Goal: Transaction & Acquisition: Book appointment/travel/reservation

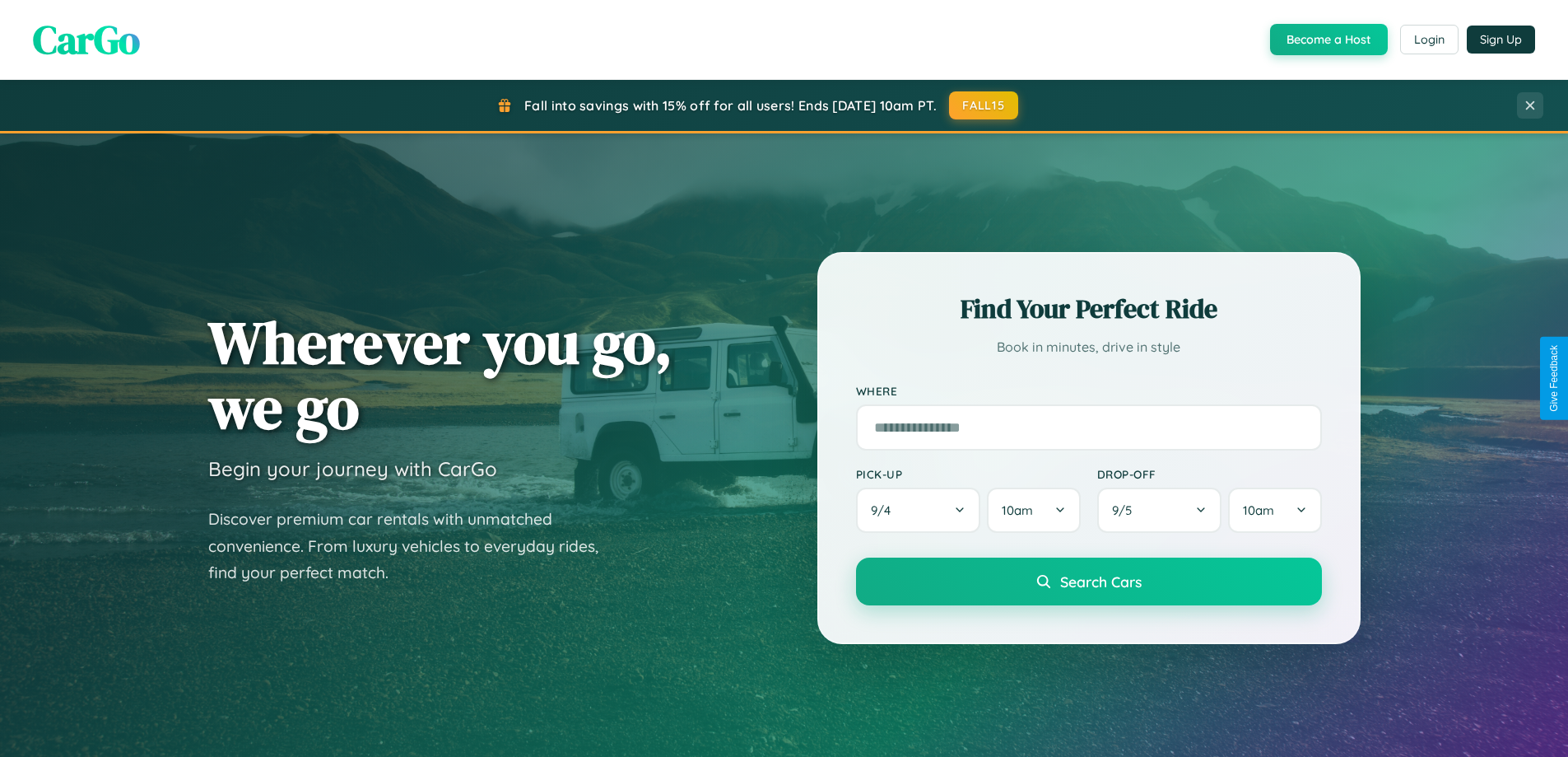
scroll to position [709, 0]
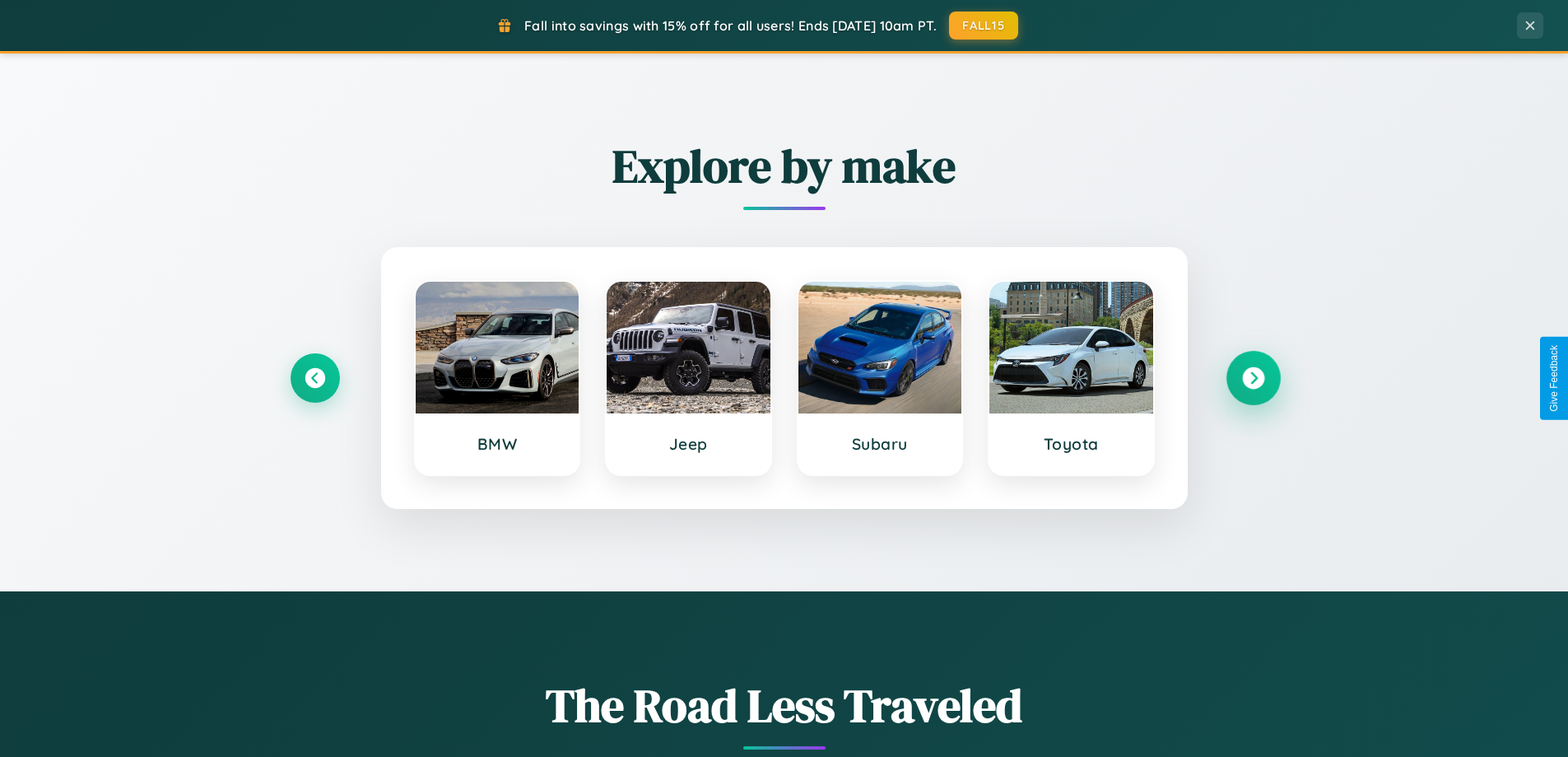
click at [1252, 378] on icon at bounding box center [1252, 378] width 22 height 22
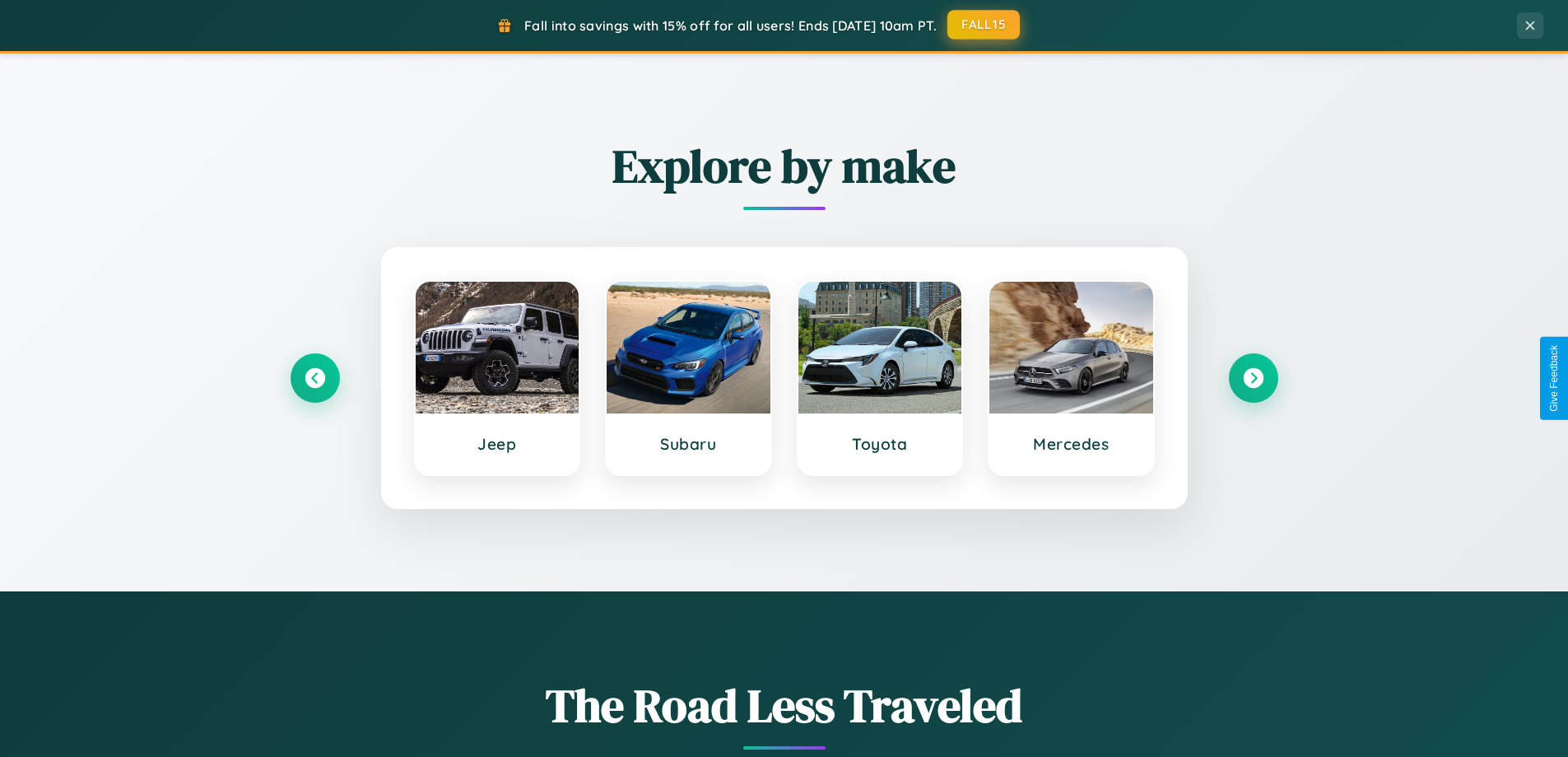
click at [984, 25] on button "FALL15" at bounding box center [983, 24] width 73 height 30
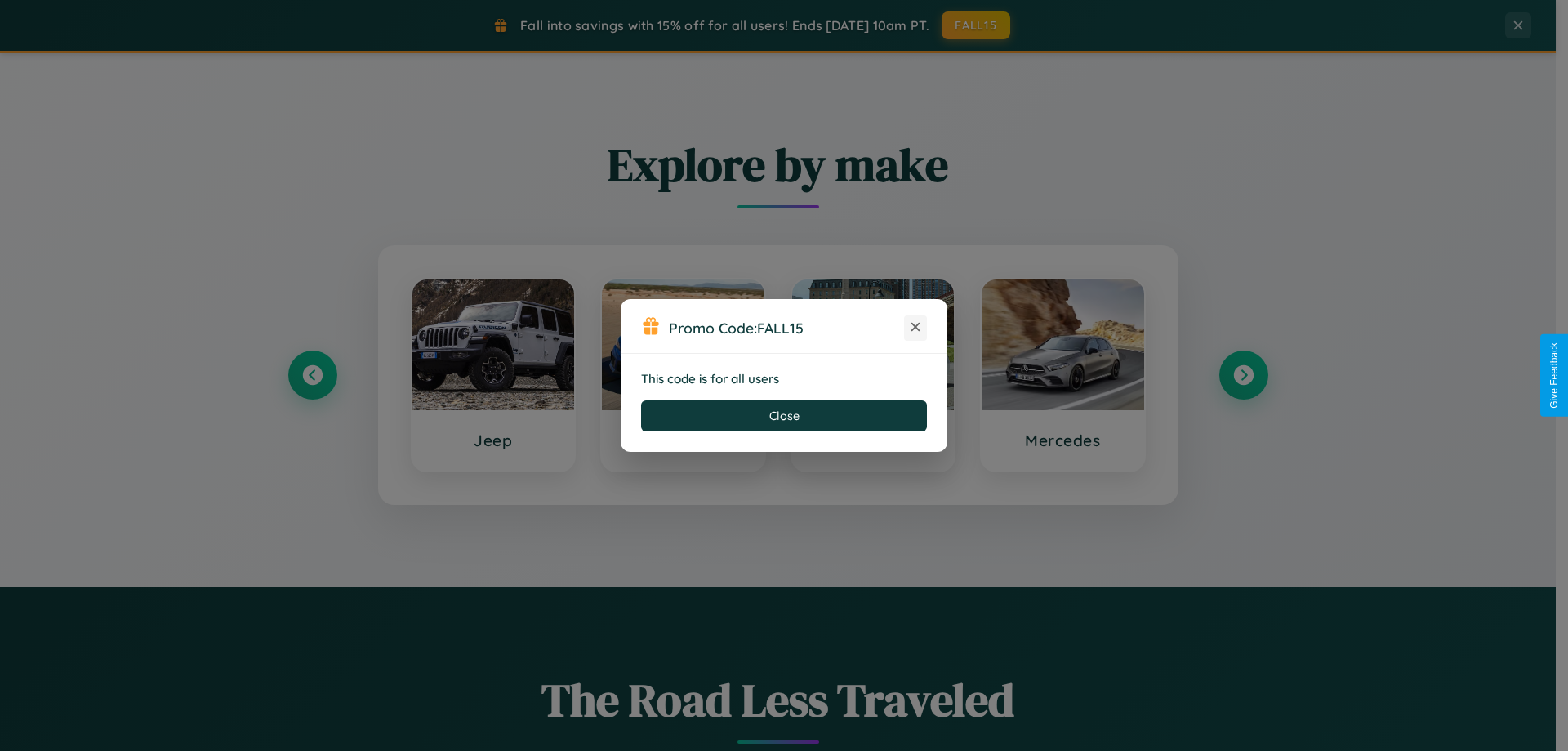
click at [916, 327] on icon at bounding box center [916, 327] width 16 height 16
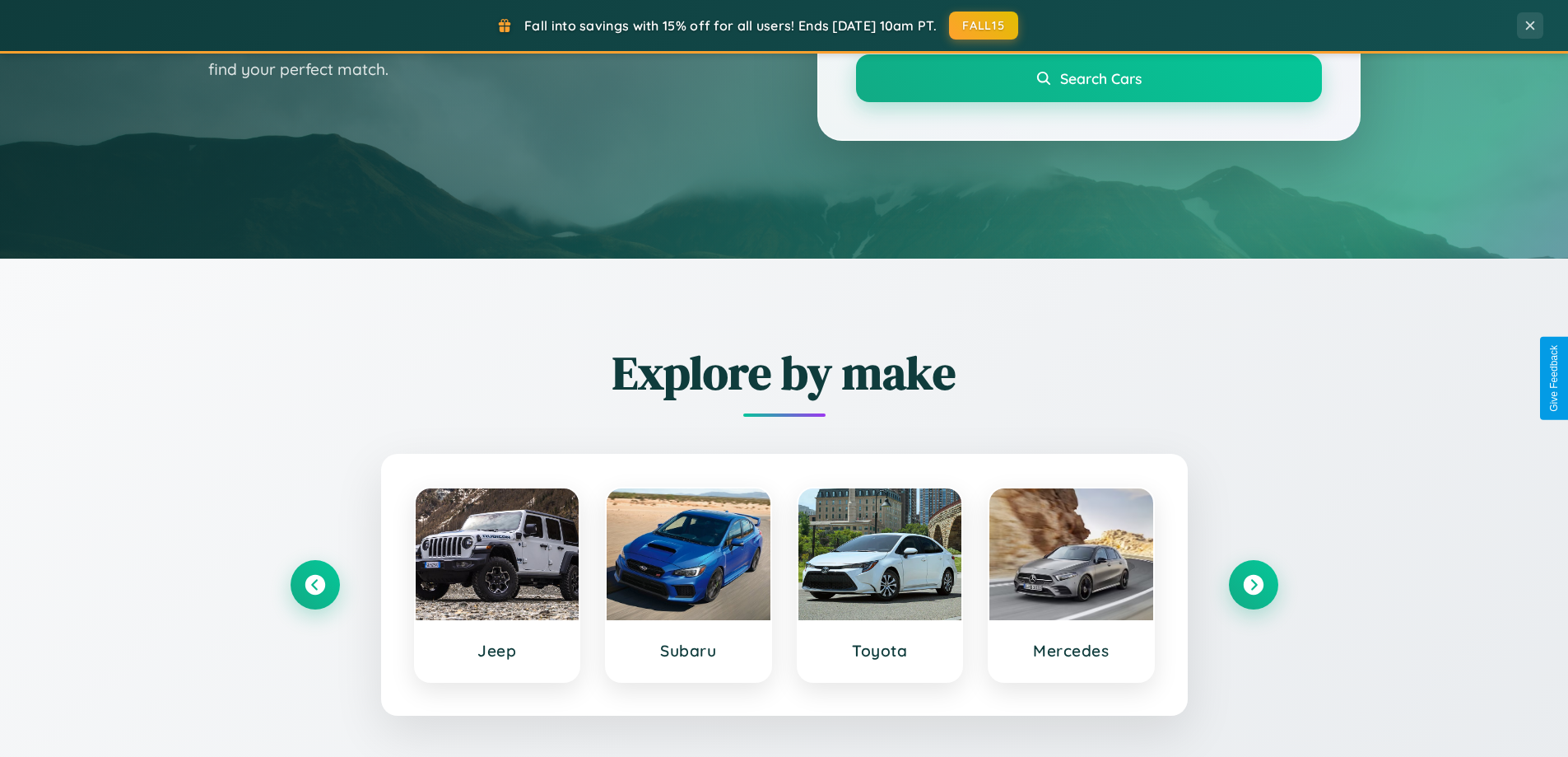
scroll to position [48, 0]
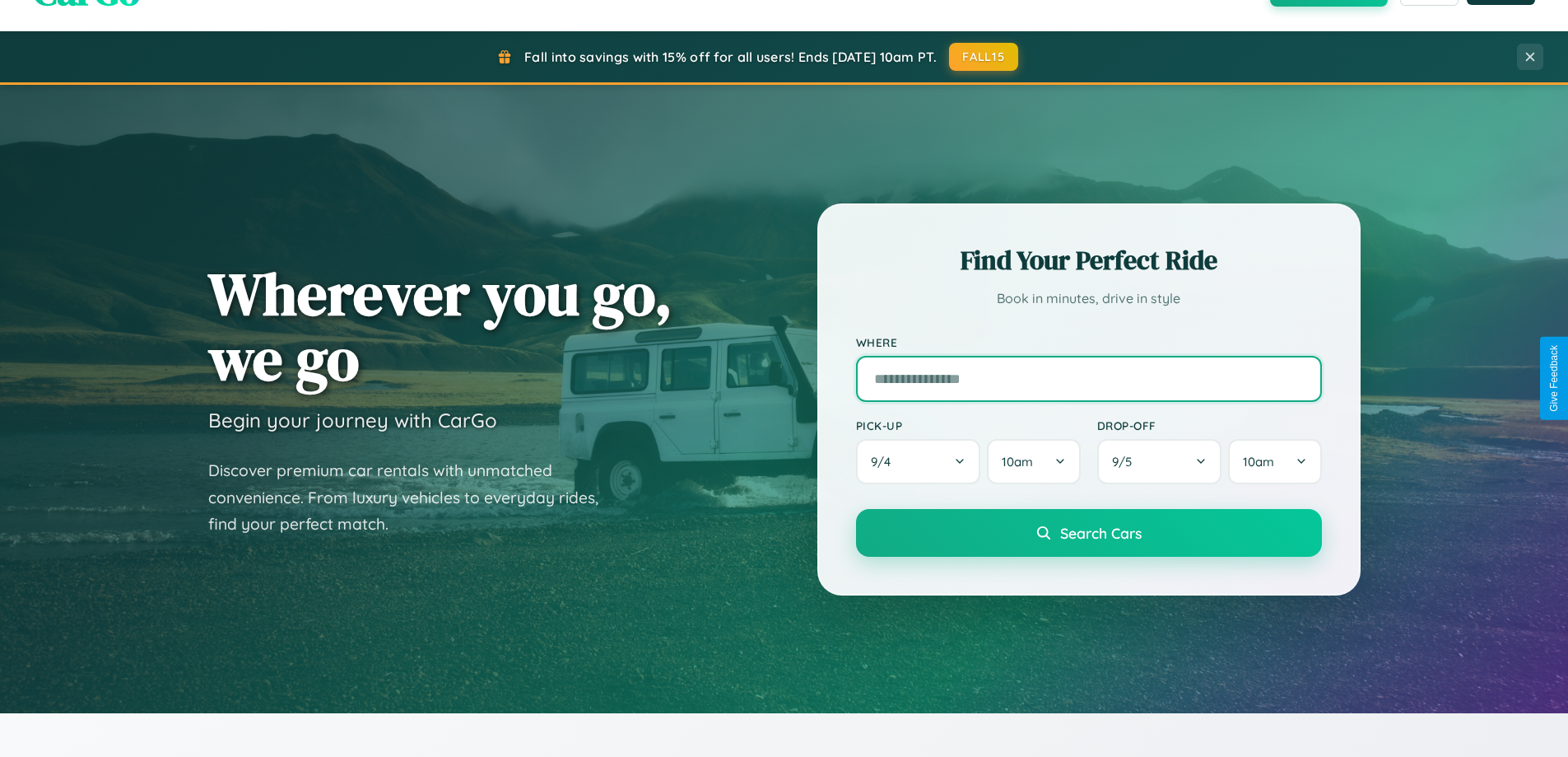
click at [1087, 378] on input "text" at bounding box center [1089, 378] width 466 height 46
type input "*****"
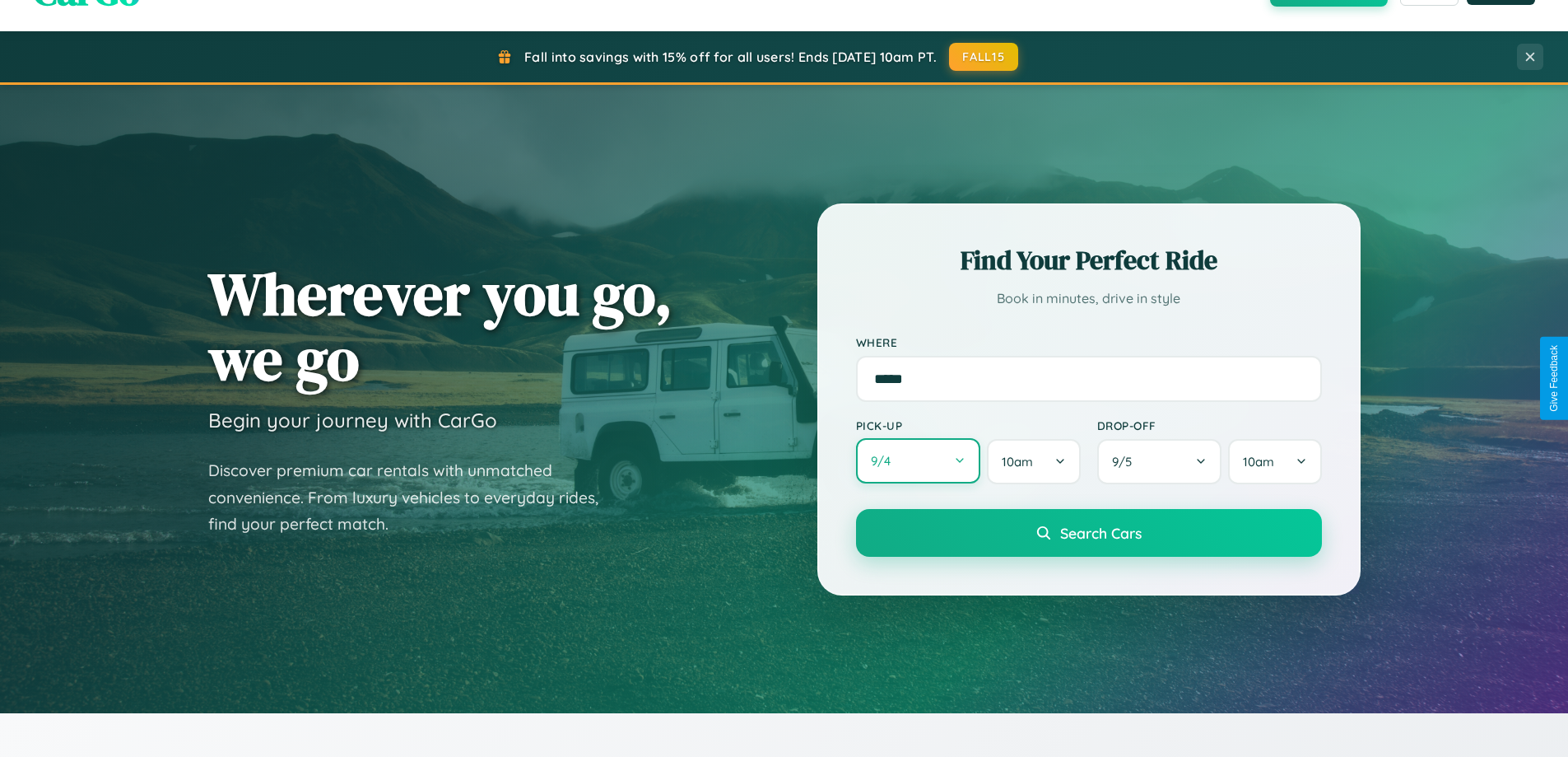
click at [917, 461] on button "9 / 4" at bounding box center [919, 460] width 126 height 45
select select "*"
select select "****"
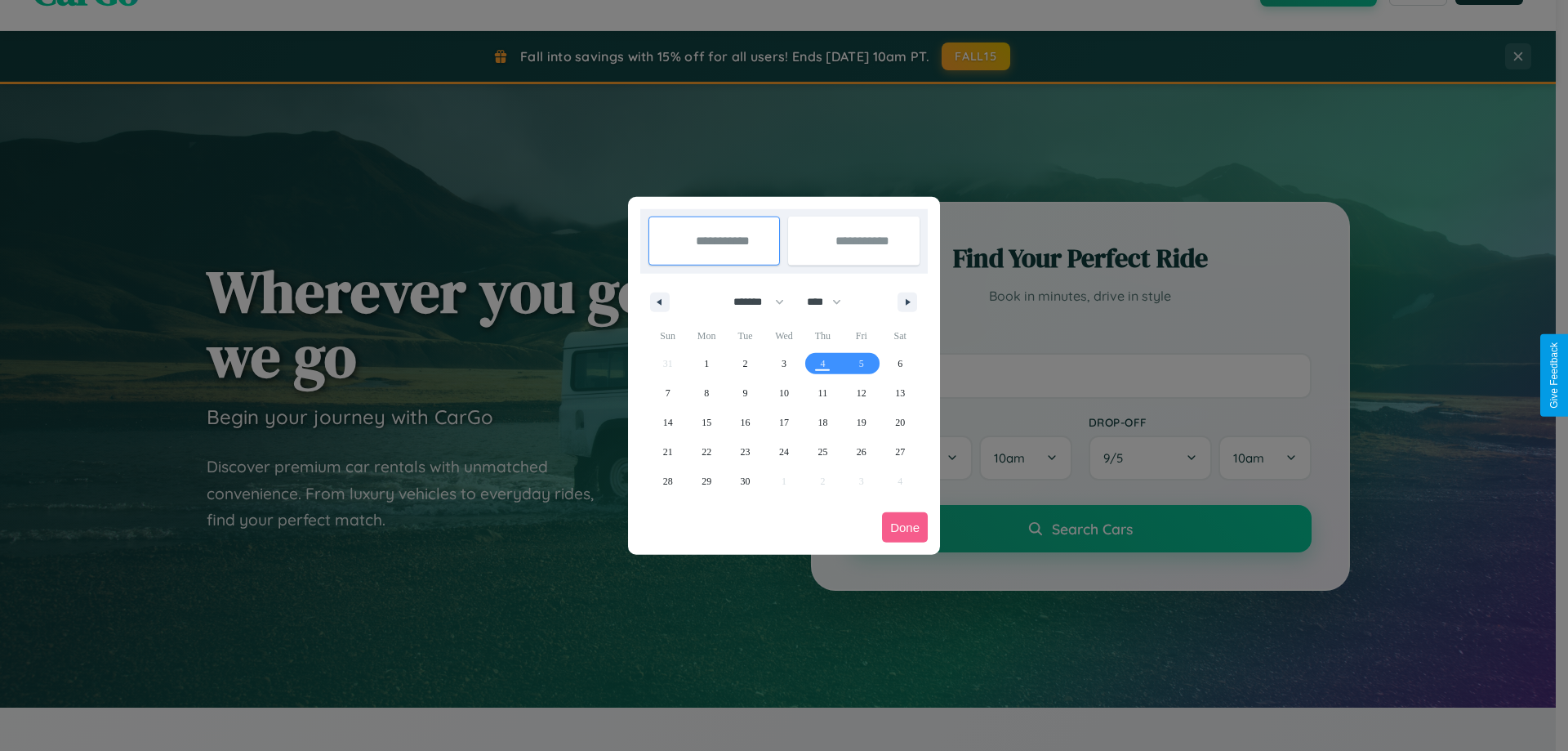
drag, startPoint x: 751, startPoint y: 302, endPoint x: 784, endPoint y: 327, distance: 41.4
click at [751, 302] on select "******* ******** ***** ***** *** **** **** ****** ********* ******* ******** **…" at bounding box center [756, 302] width 69 height 27
select select "*"
drag, startPoint x: 831, startPoint y: 302, endPoint x: 784, endPoint y: 327, distance: 53.2
click at [831, 302] on select "**** **** **** **** **** **** **** **** **** **** **** **** **** **** **** ****…" at bounding box center [823, 302] width 49 height 27
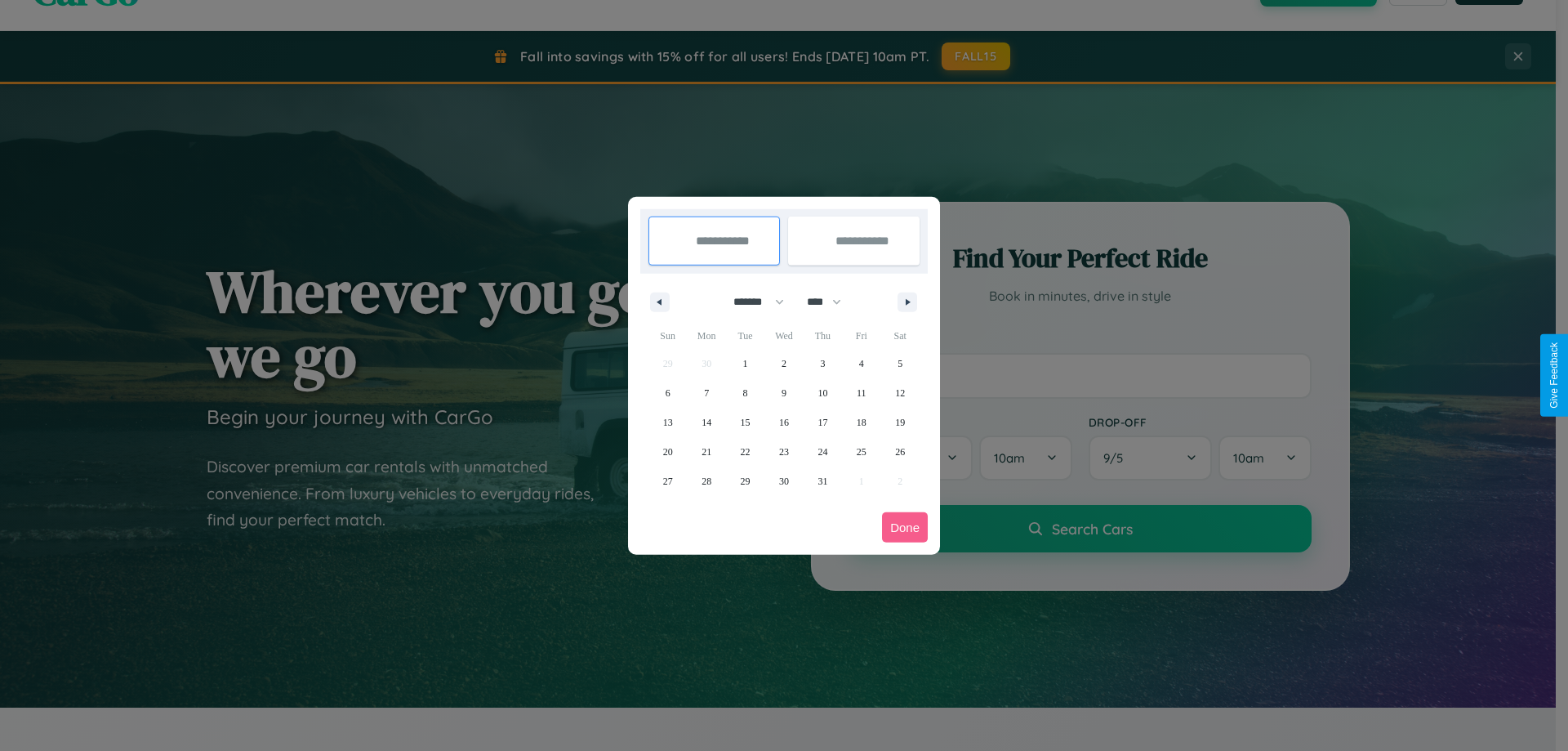
select select "****"
click at [861, 422] on span "17" at bounding box center [861, 422] width 10 height 29
type input "**********"
click at [901, 451] on span "25" at bounding box center [900, 451] width 10 height 29
type input "**********"
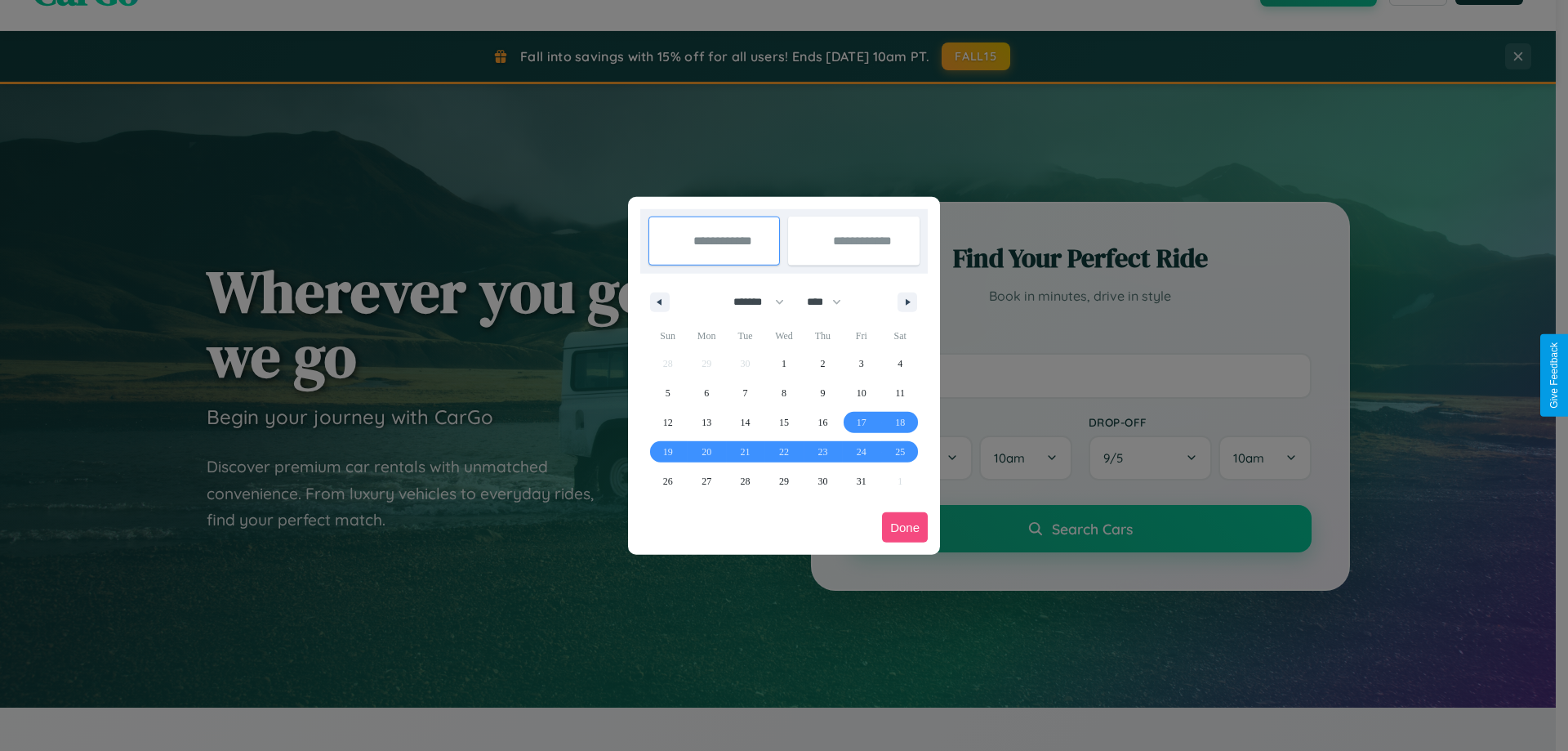
click at [905, 527] on button "Done" at bounding box center [904, 528] width 45 height 30
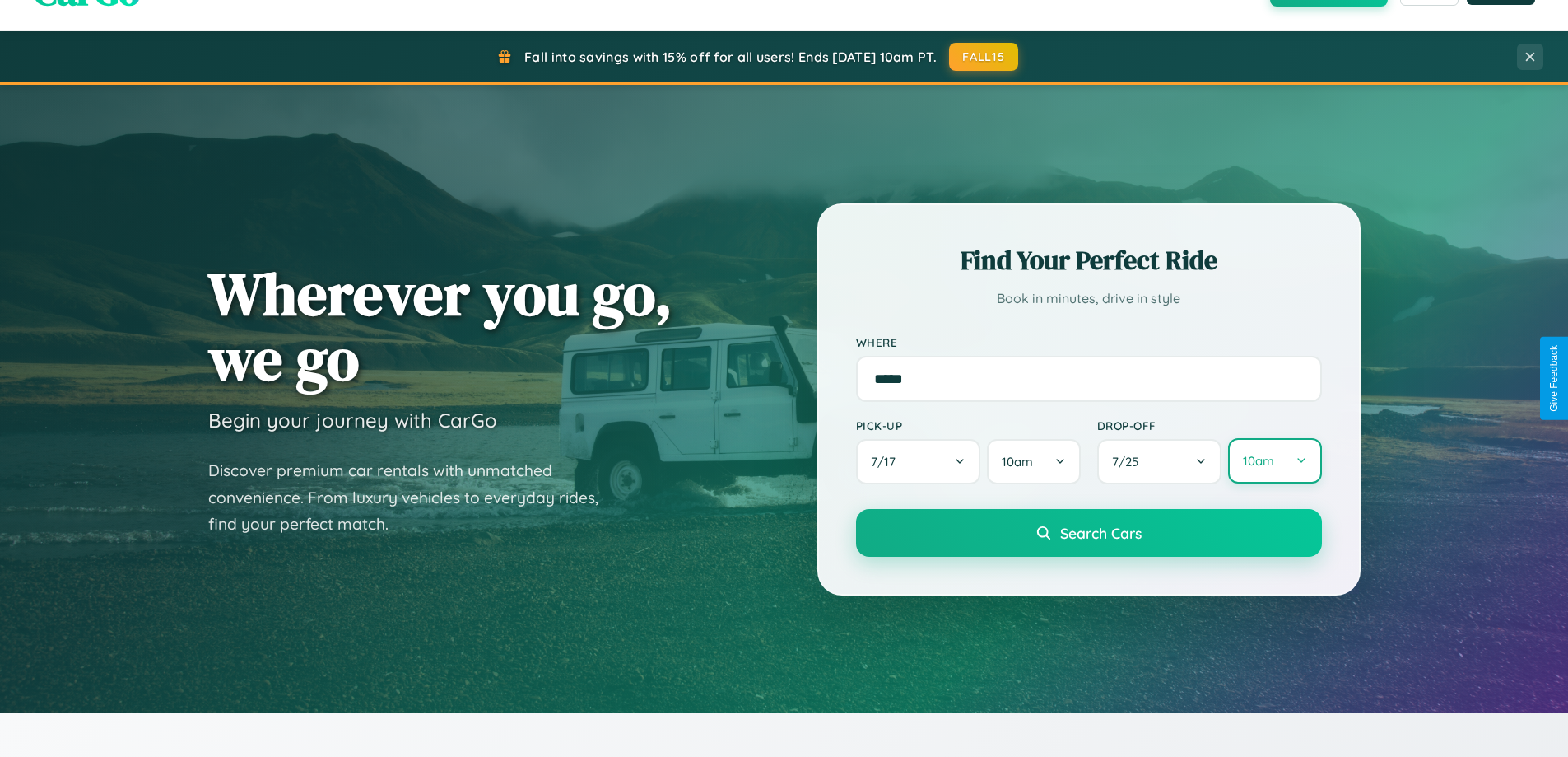
click at [1274, 462] on button "10am" at bounding box center [1275, 460] width 93 height 45
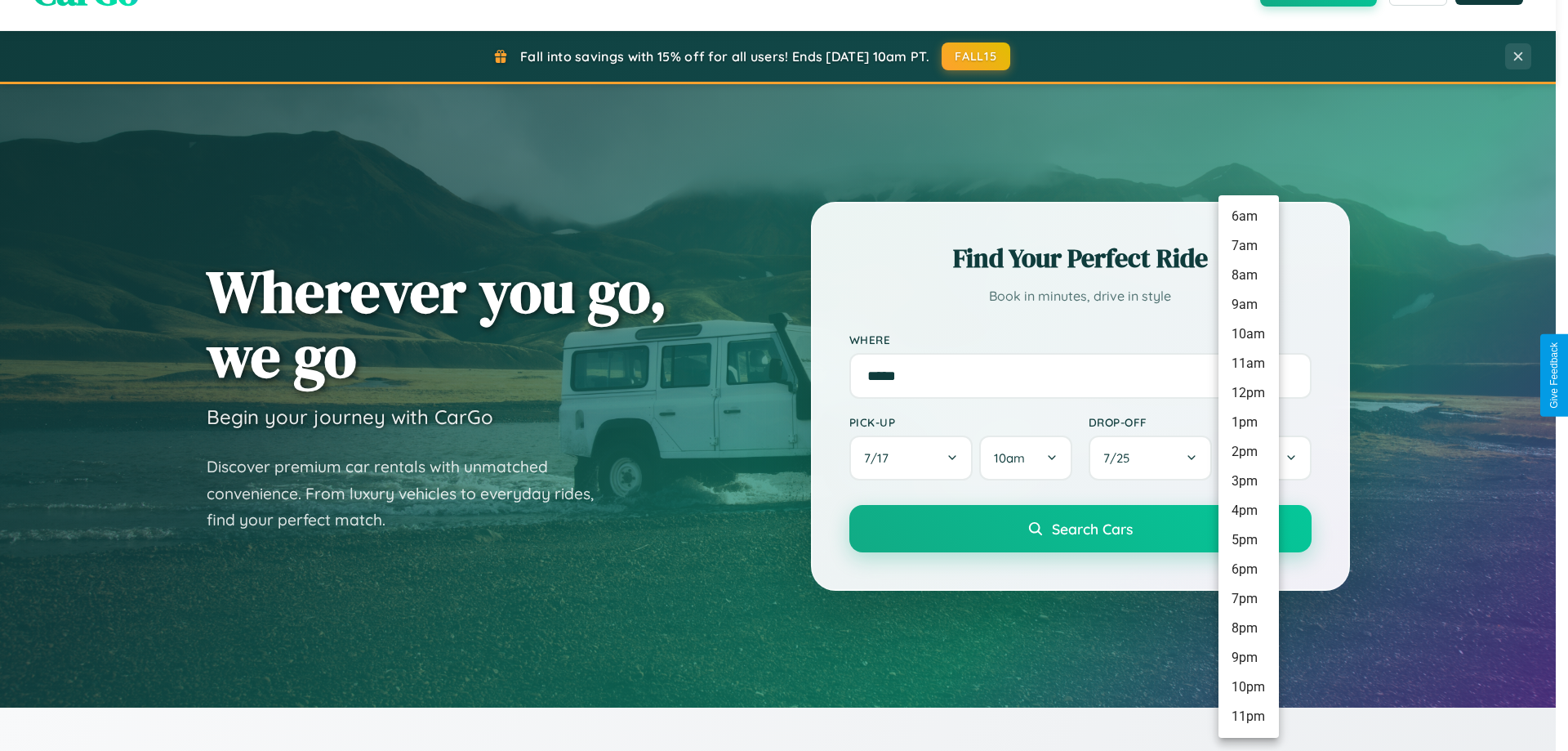
click at [1249, 599] on li "7pm" at bounding box center [1249, 598] width 61 height 29
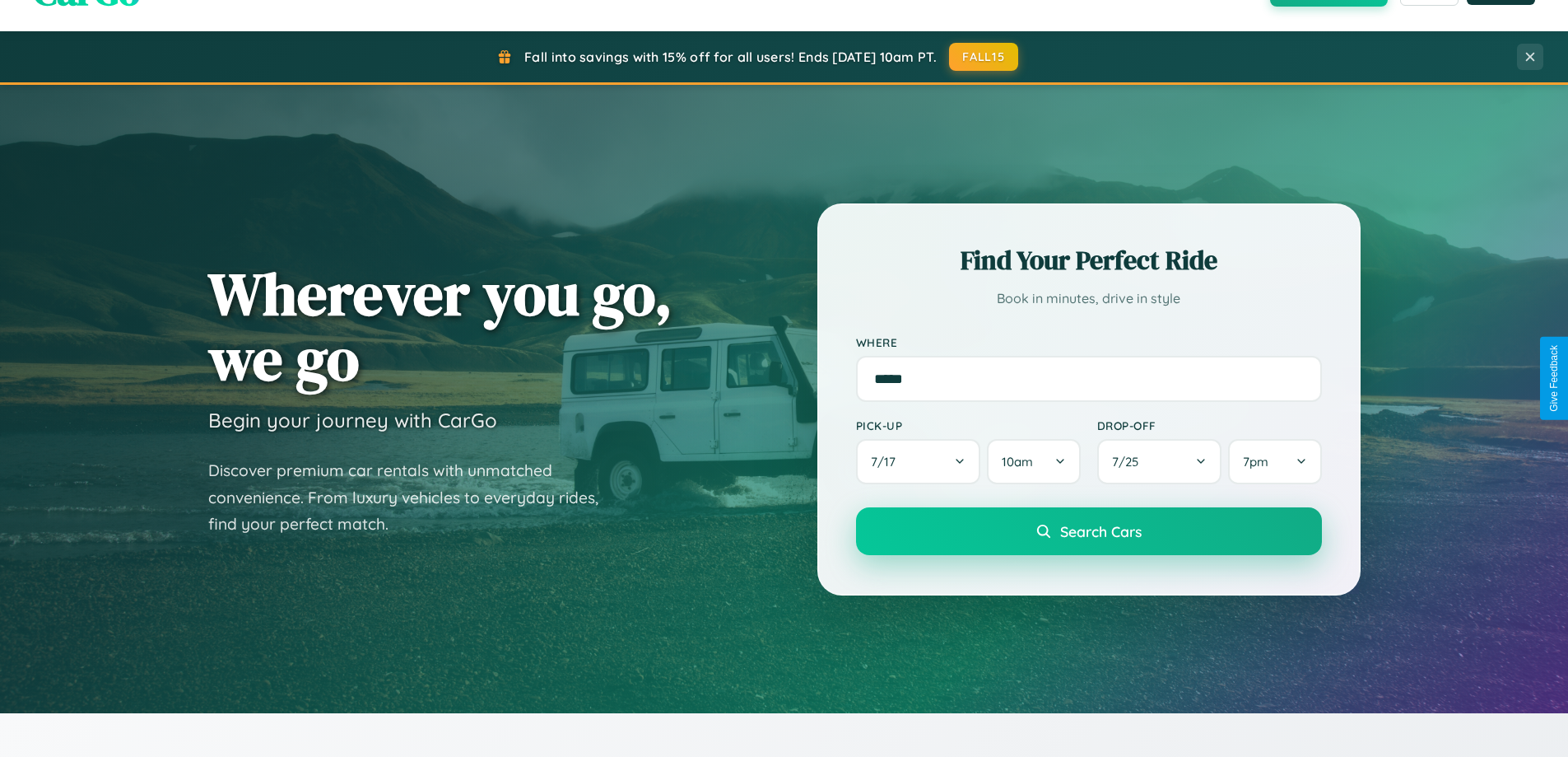
click at [1087, 532] on span "Search Cars" at bounding box center [1100, 531] width 82 height 18
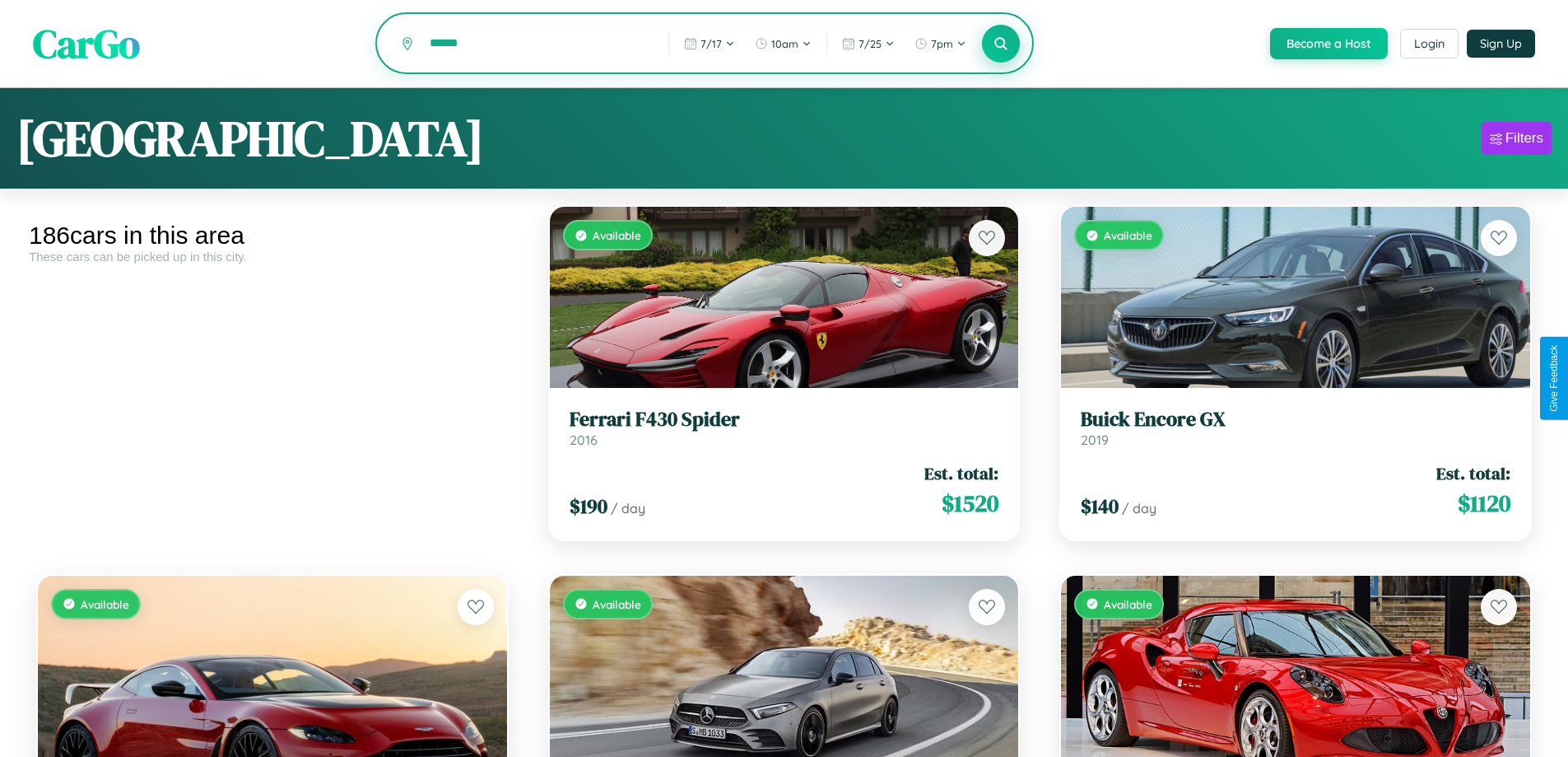
type input "******"
click at [1000, 45] on icon at bounding box center [1001, 42] width 15 height 15
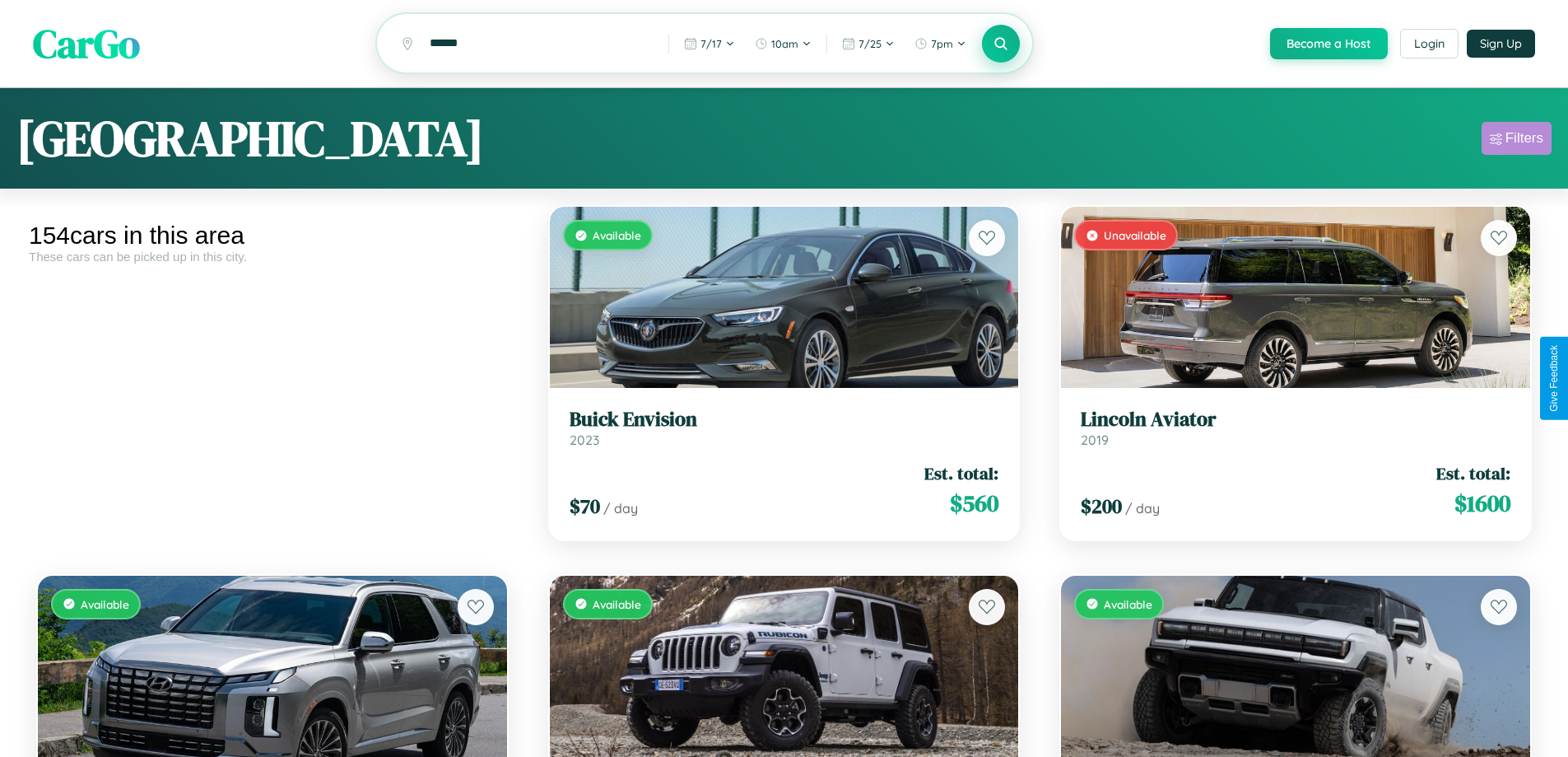
click at [1516, 141] on div "Filters" at bounding box center [1524, 138] width 38 height 16
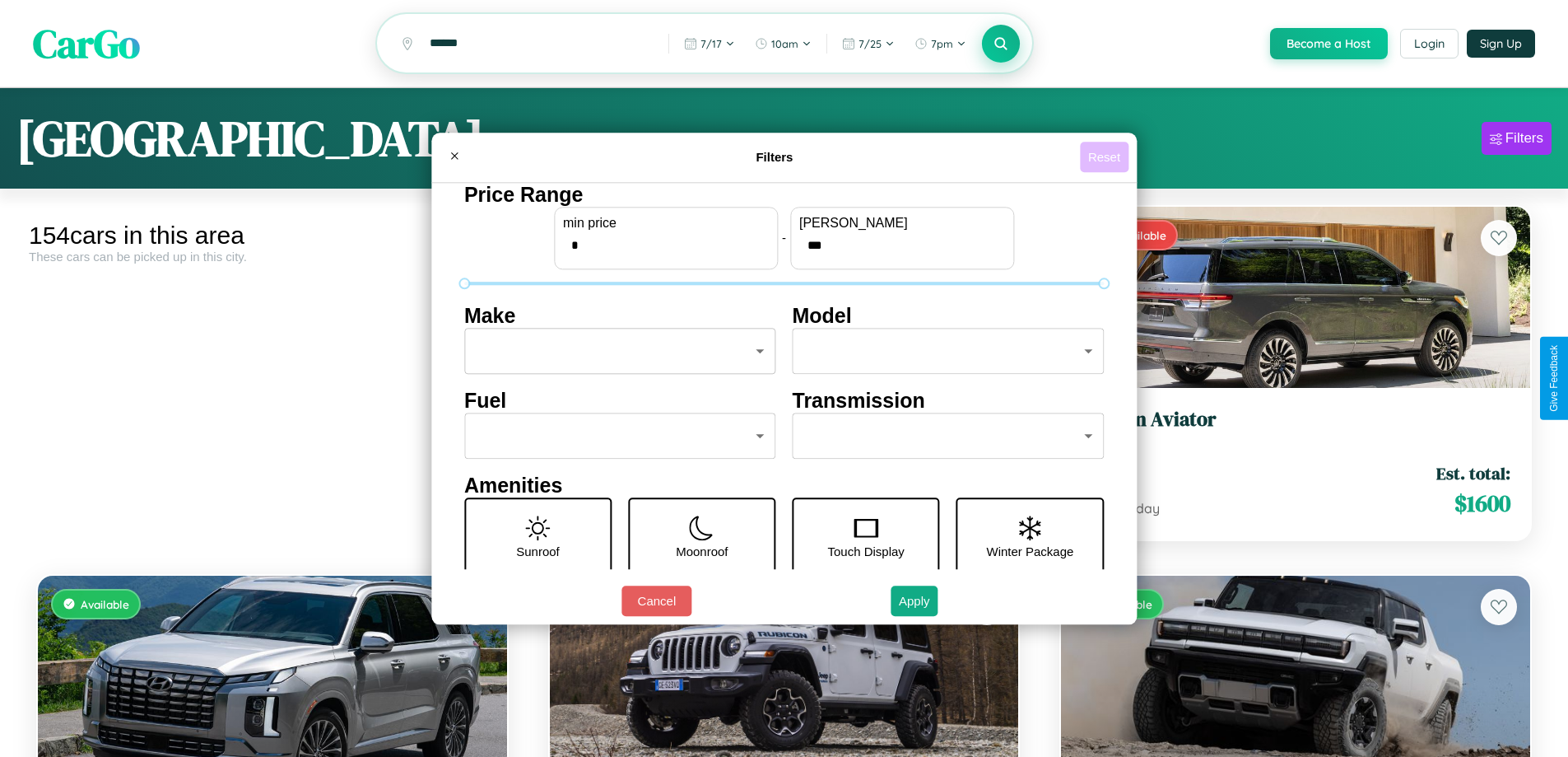
click at [1106, 156] on button "Reset" at bounding box center [1104, 157] width 48 height 30
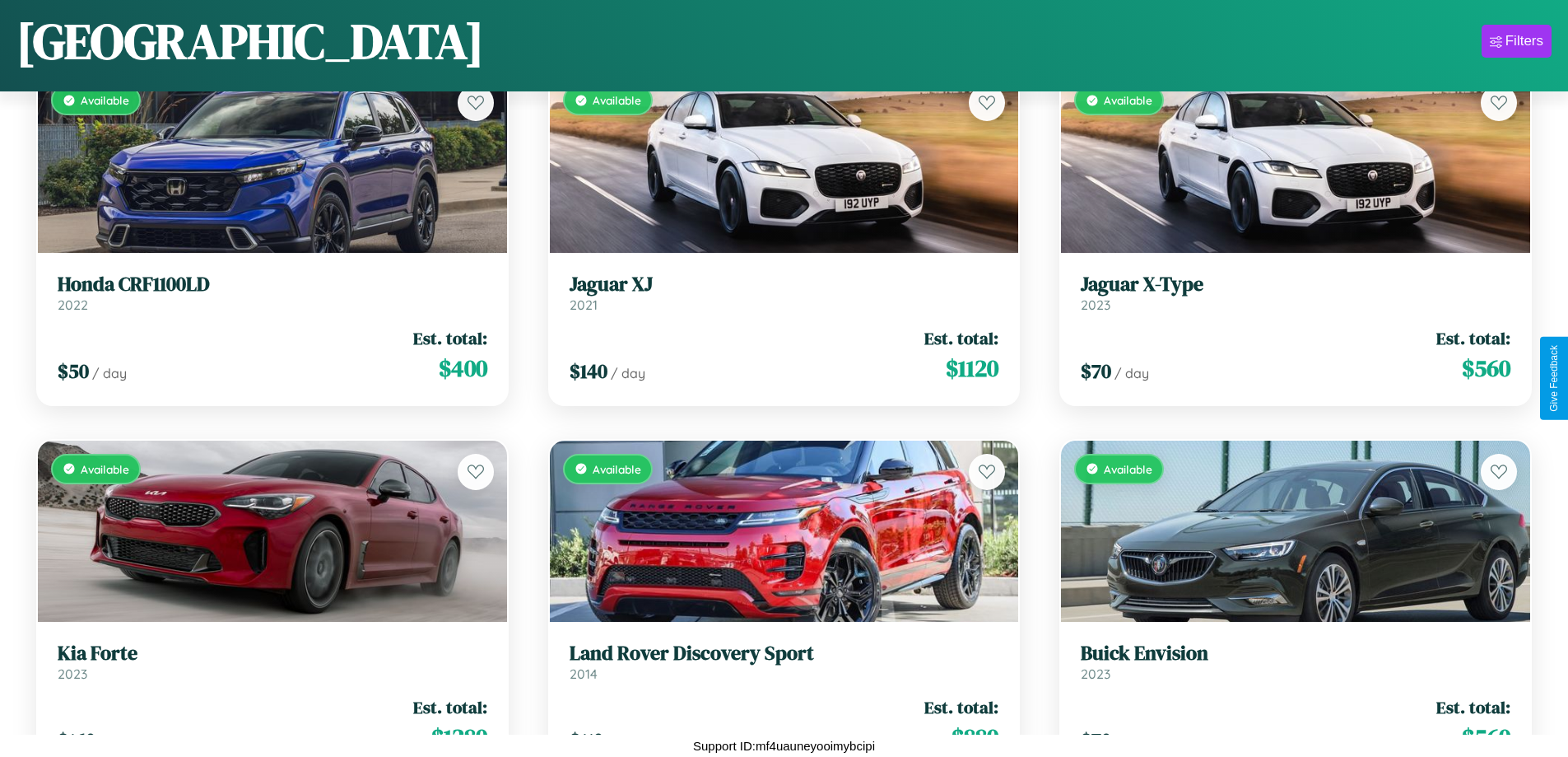
scroll to position [7605, 0]
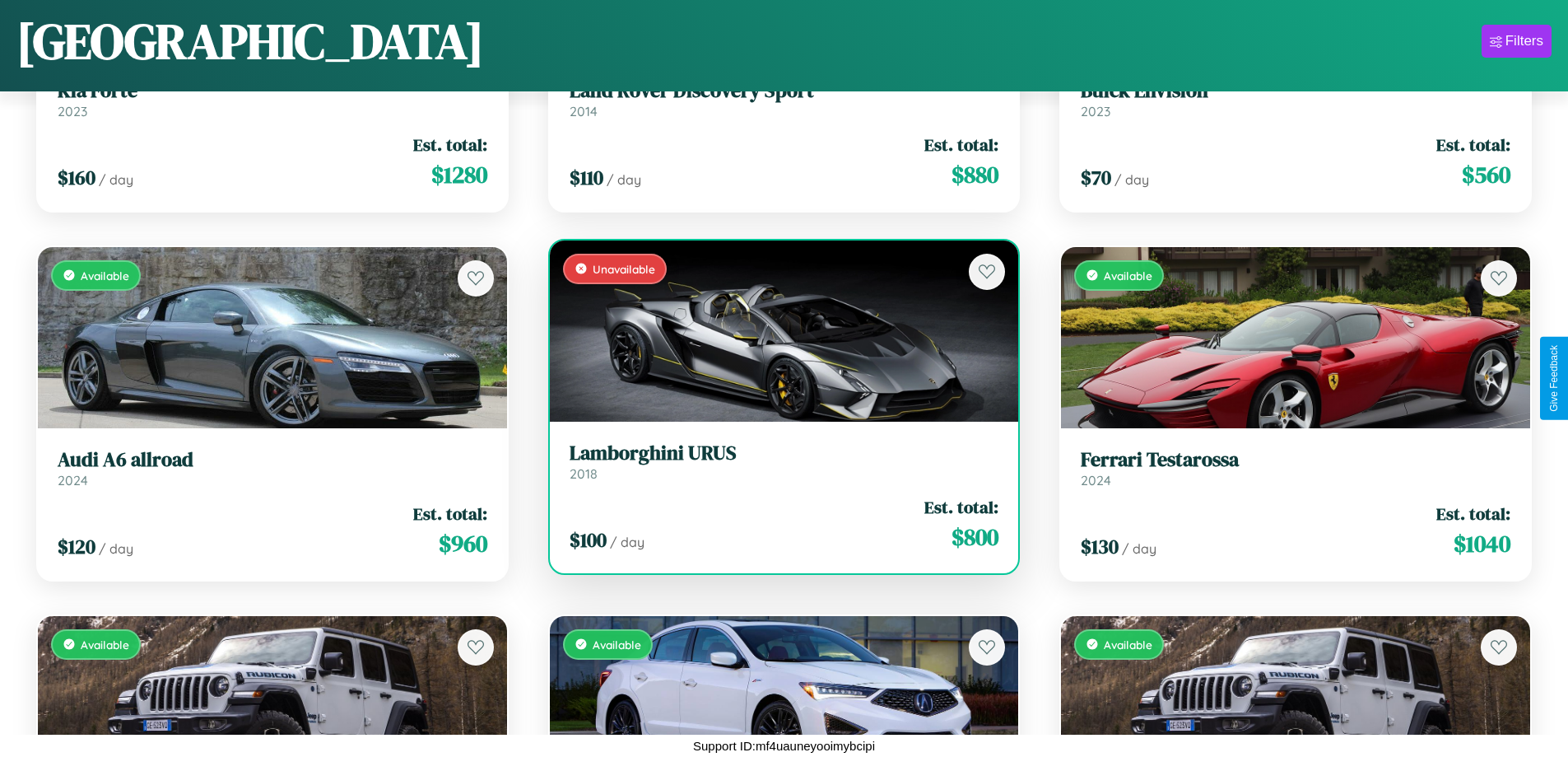
click at [777, 465] on link "Lamborghini URUS 2018" at bounding box center [784, 461] width 429 height 40
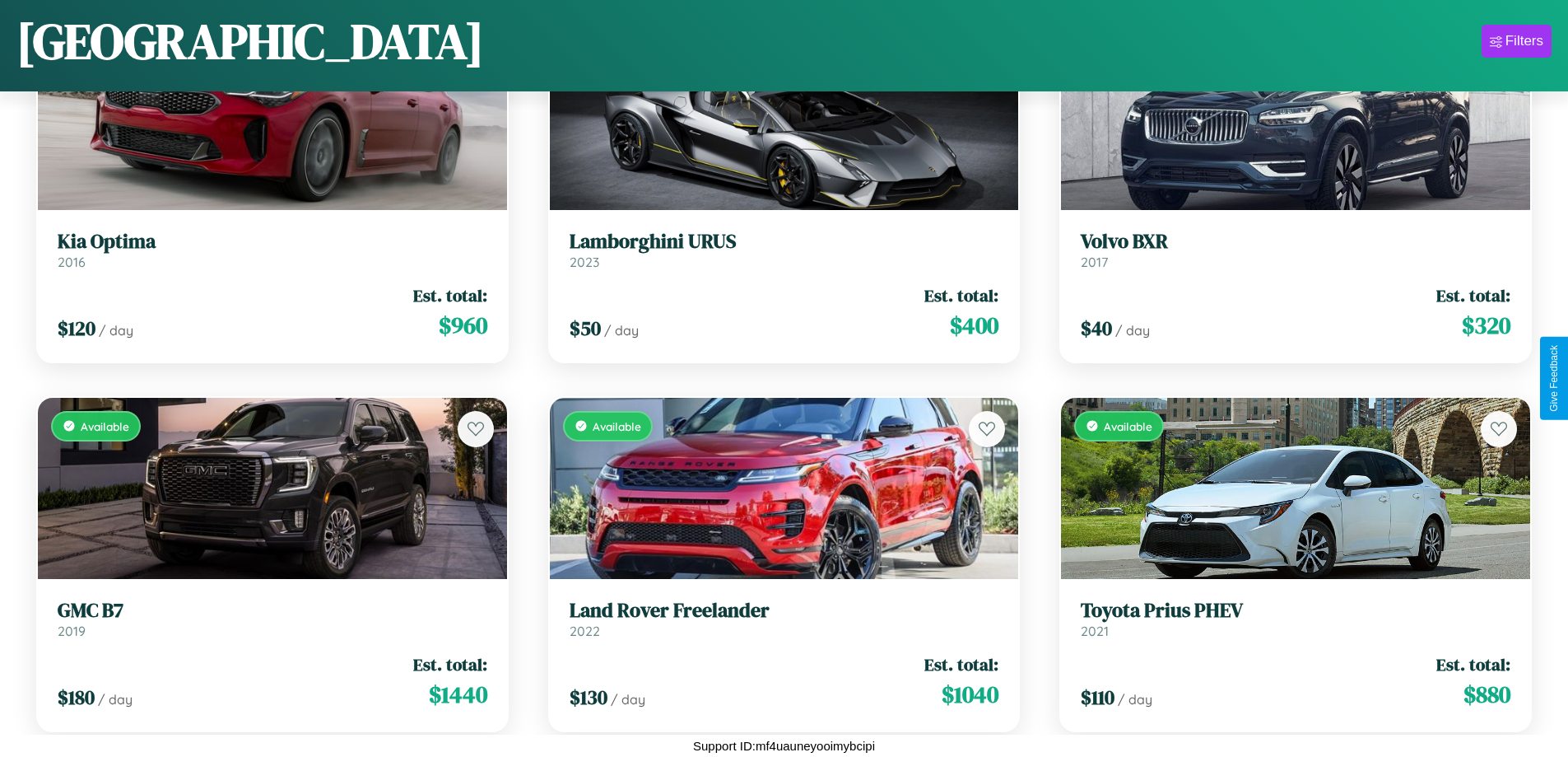
scroll to position [11291, 0]
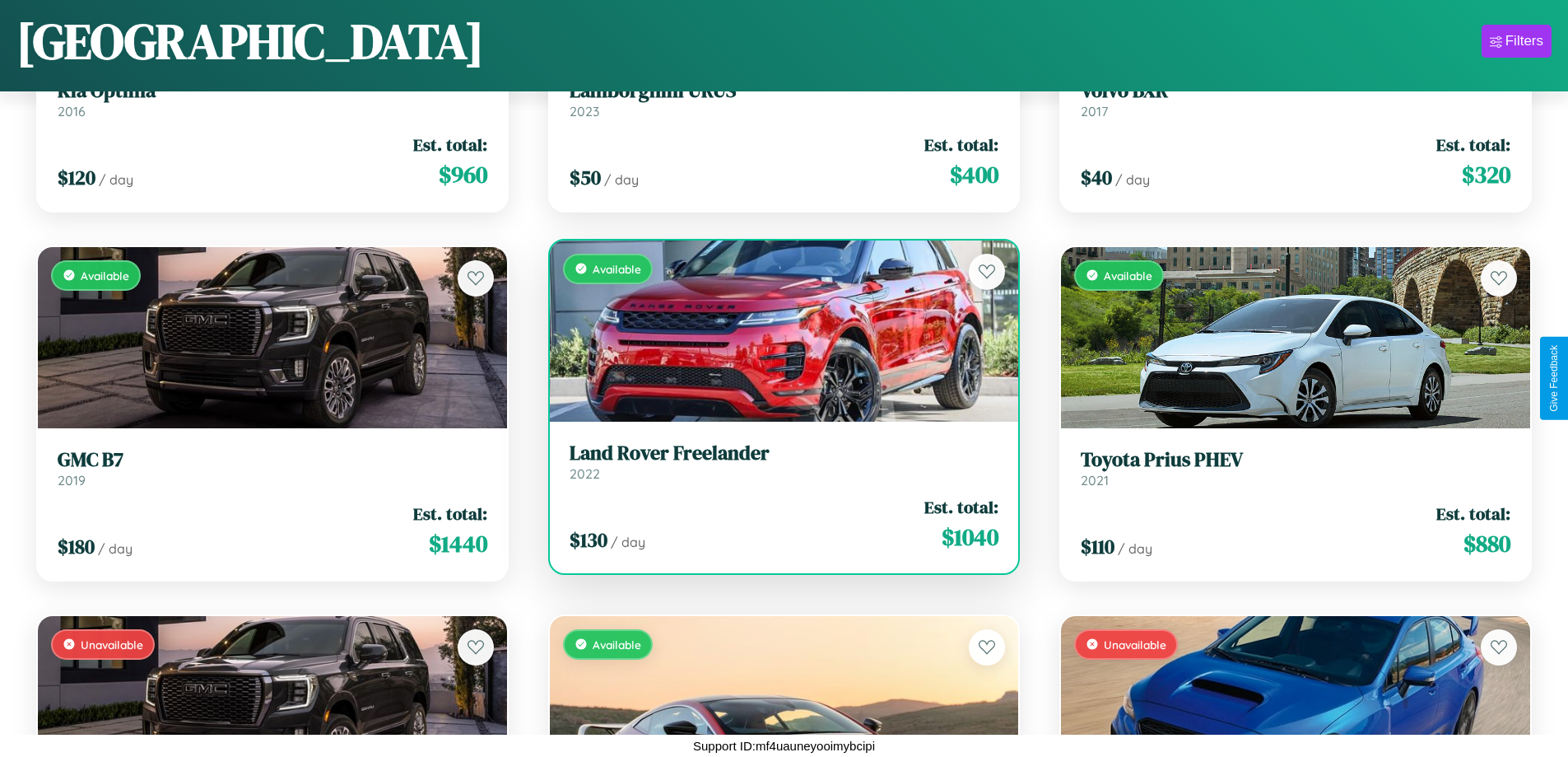
click at [777, 466] on h3 "Land Rover Freelander" at bounding box center [784, 453] width 429 height 24
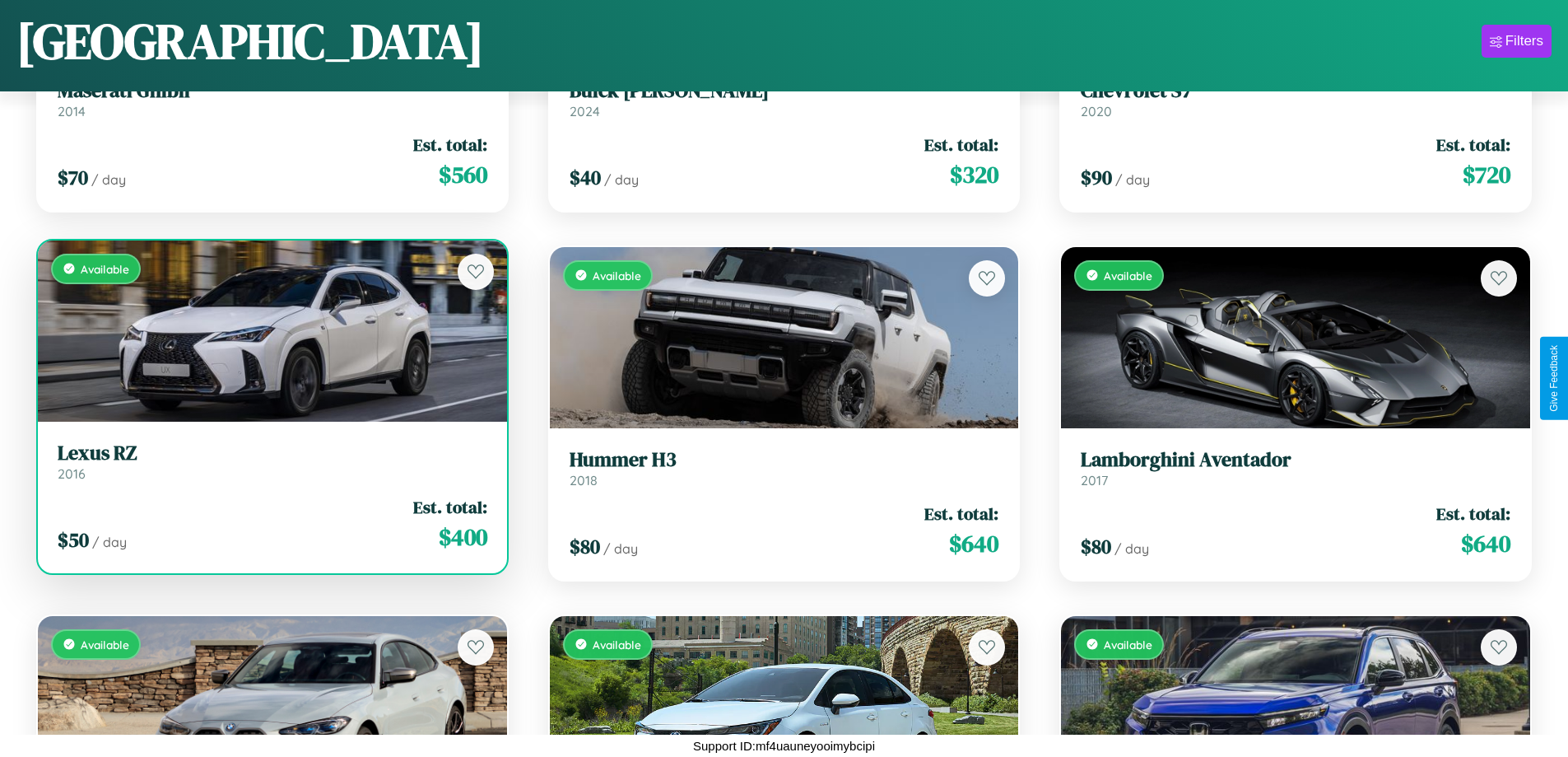
click at [270, 336] on div "Available" at bounding box center [272, 331] width 469 height 181
click at [270, 330] on div "Available" at bounding box center [272, 331] width 469 height 181
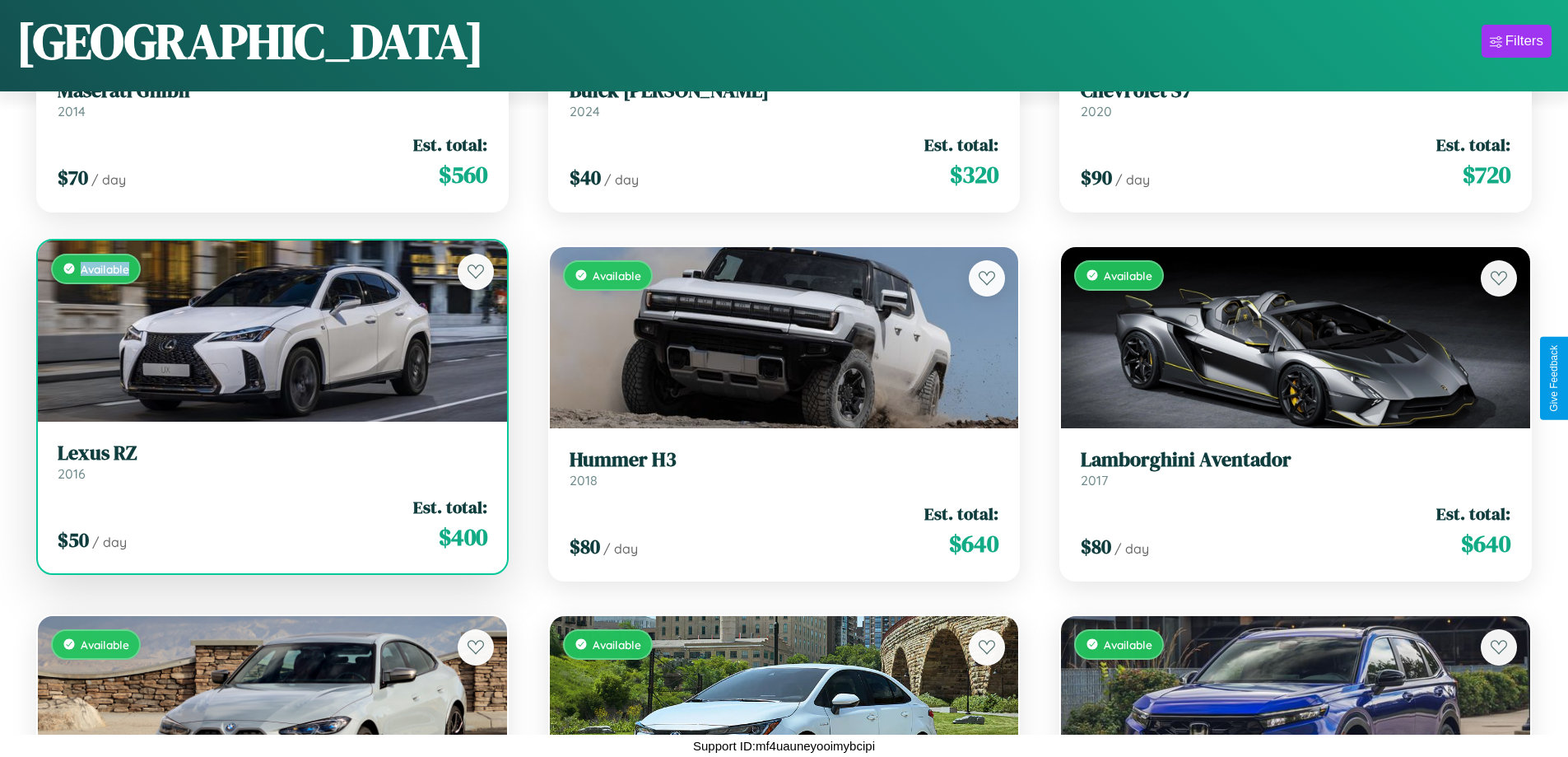
click at [270, 330] on div "Available" at bounding box center [272, 331] width 469 height 181
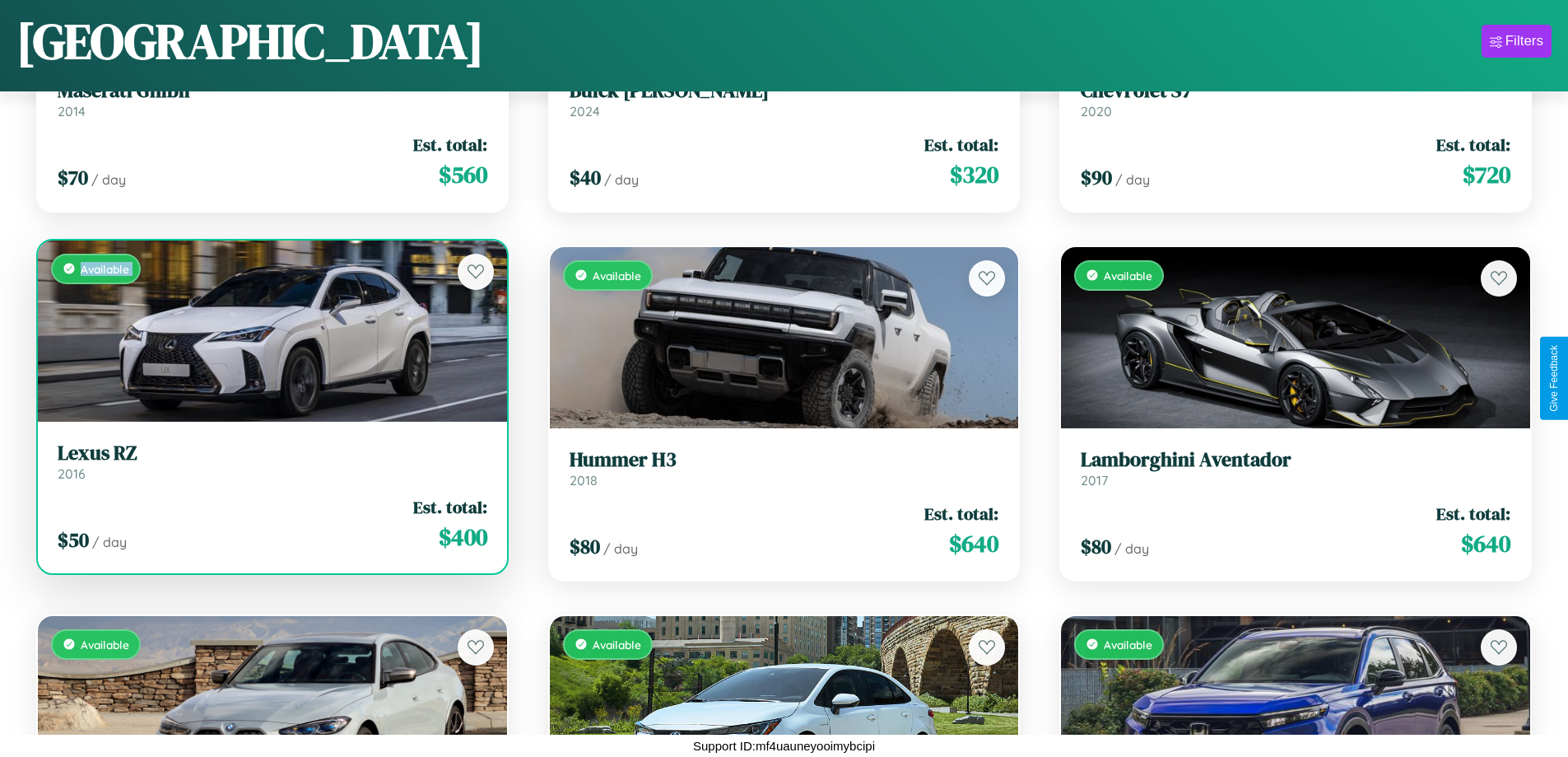
click at [270, 330] on div "Available" at bounding box center [272, 331] width 469 height 181
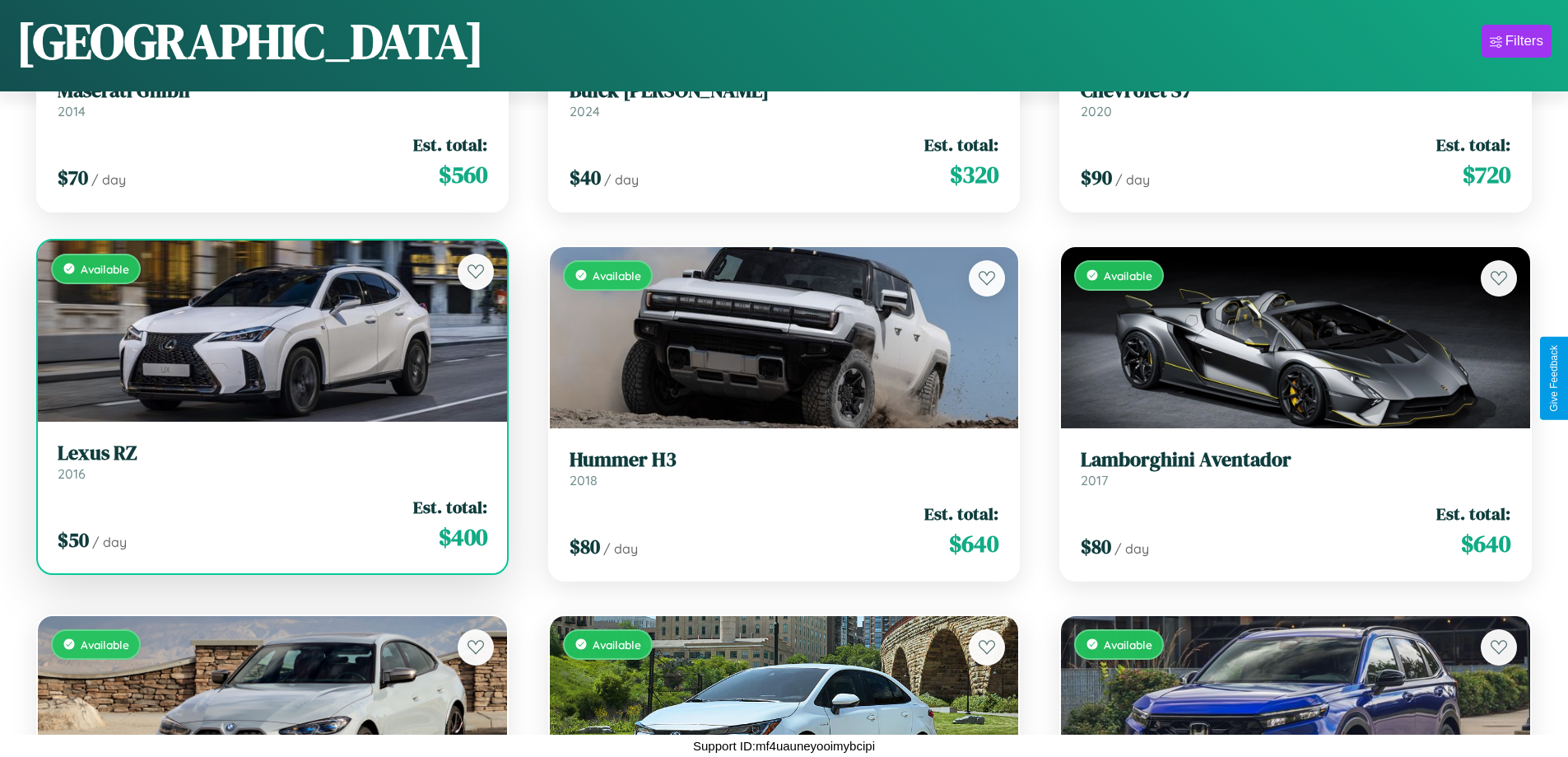
click at [270, 330] on div "Available" at bounding box center [272, 331] width 469 height 181
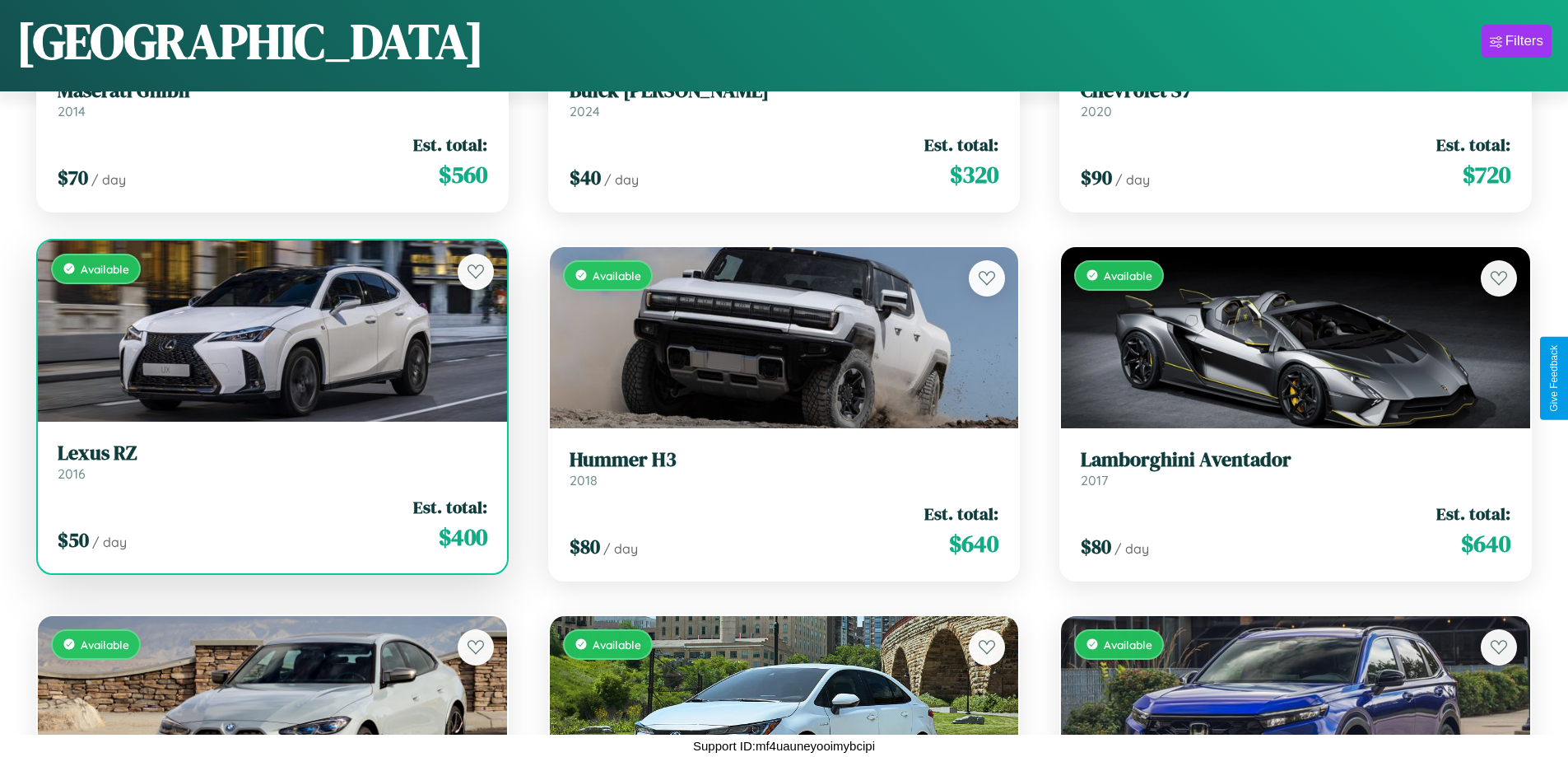
click at [270, 330] on div "Available" at bounding box center [272, 331] width 469 height 181
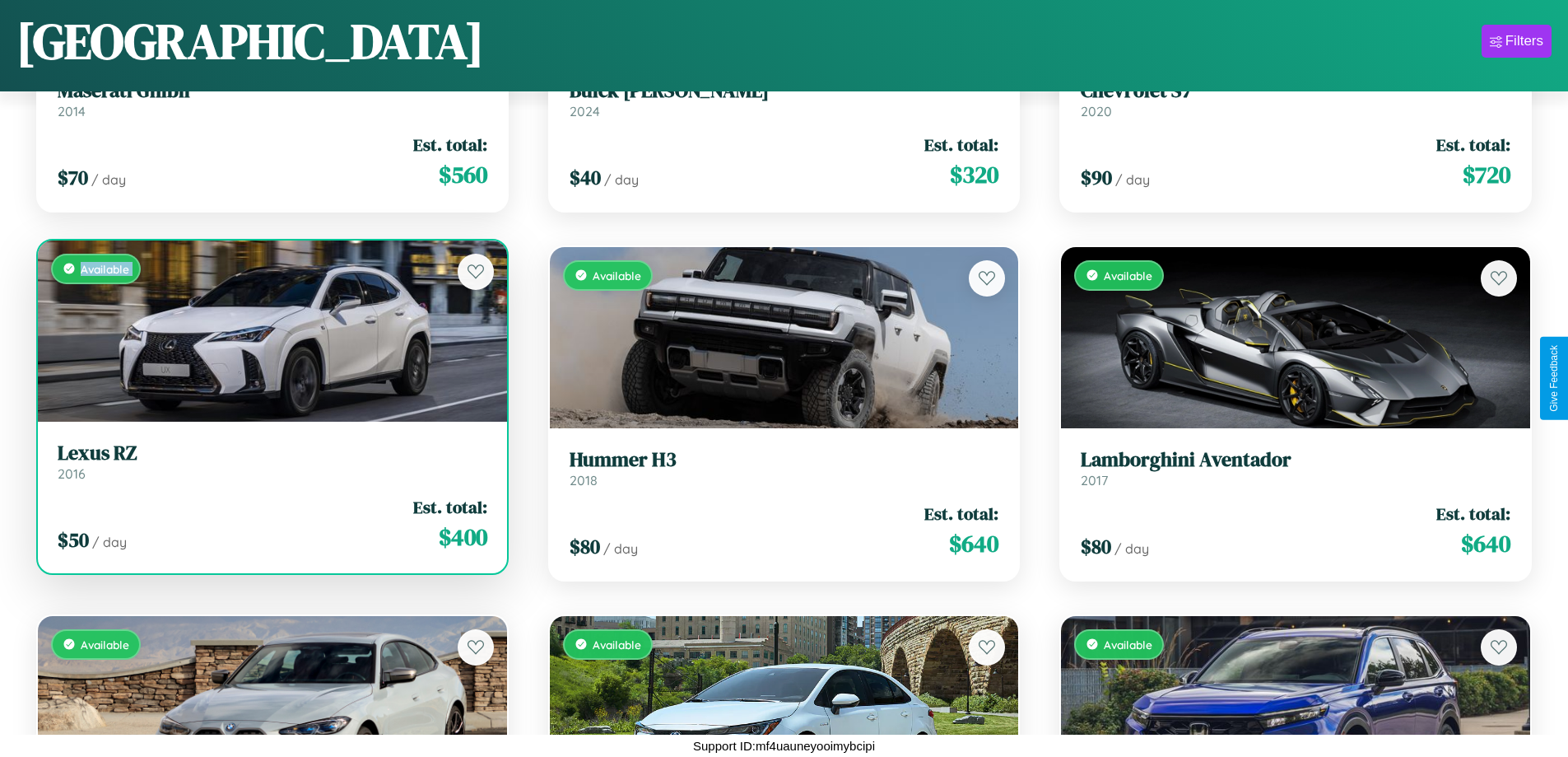
click at [270, 461] on h3 "Lexus RZ" at bounding box center [272, 453] width 429 height 24
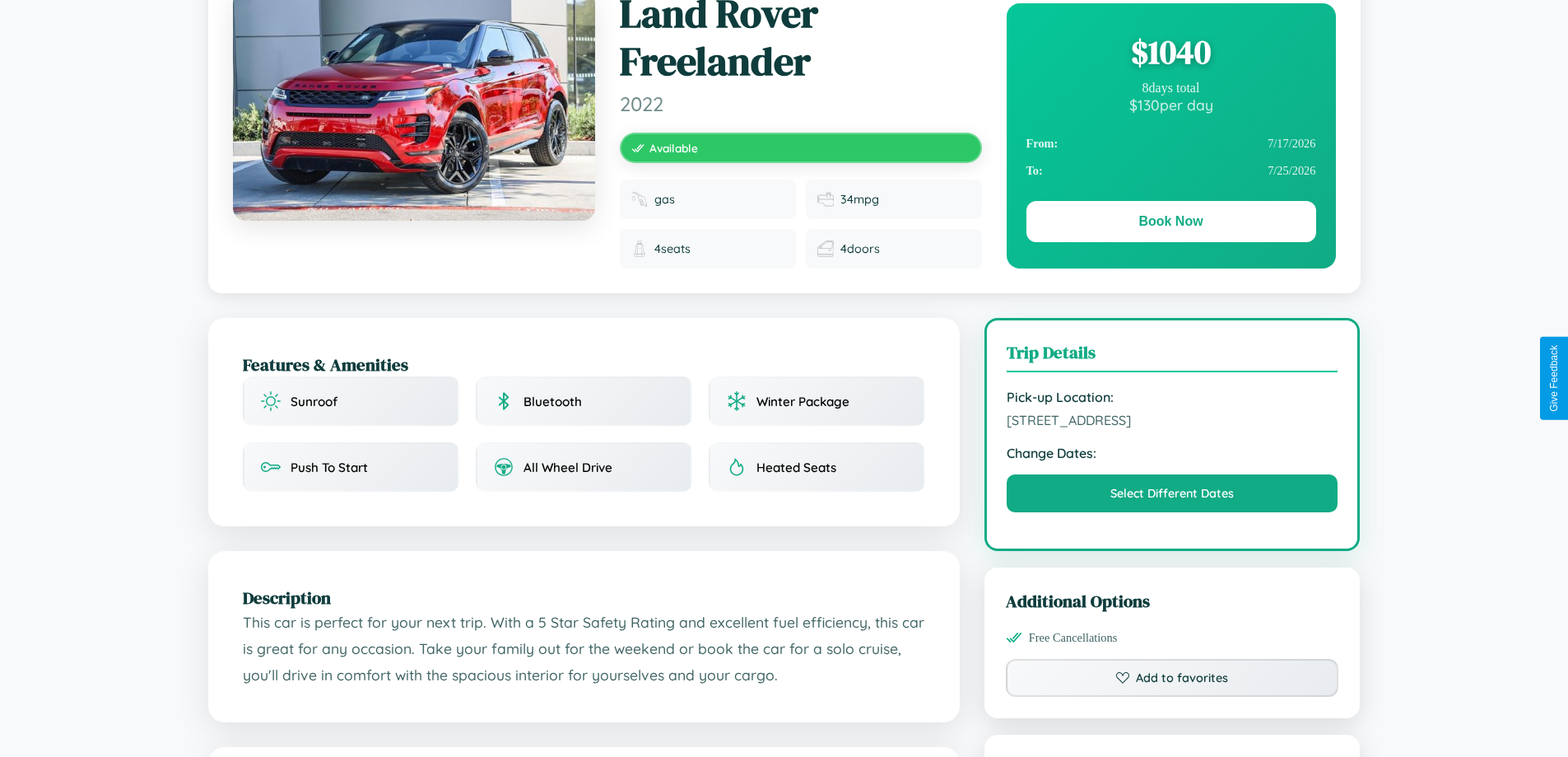
scroll to position [958, 0]
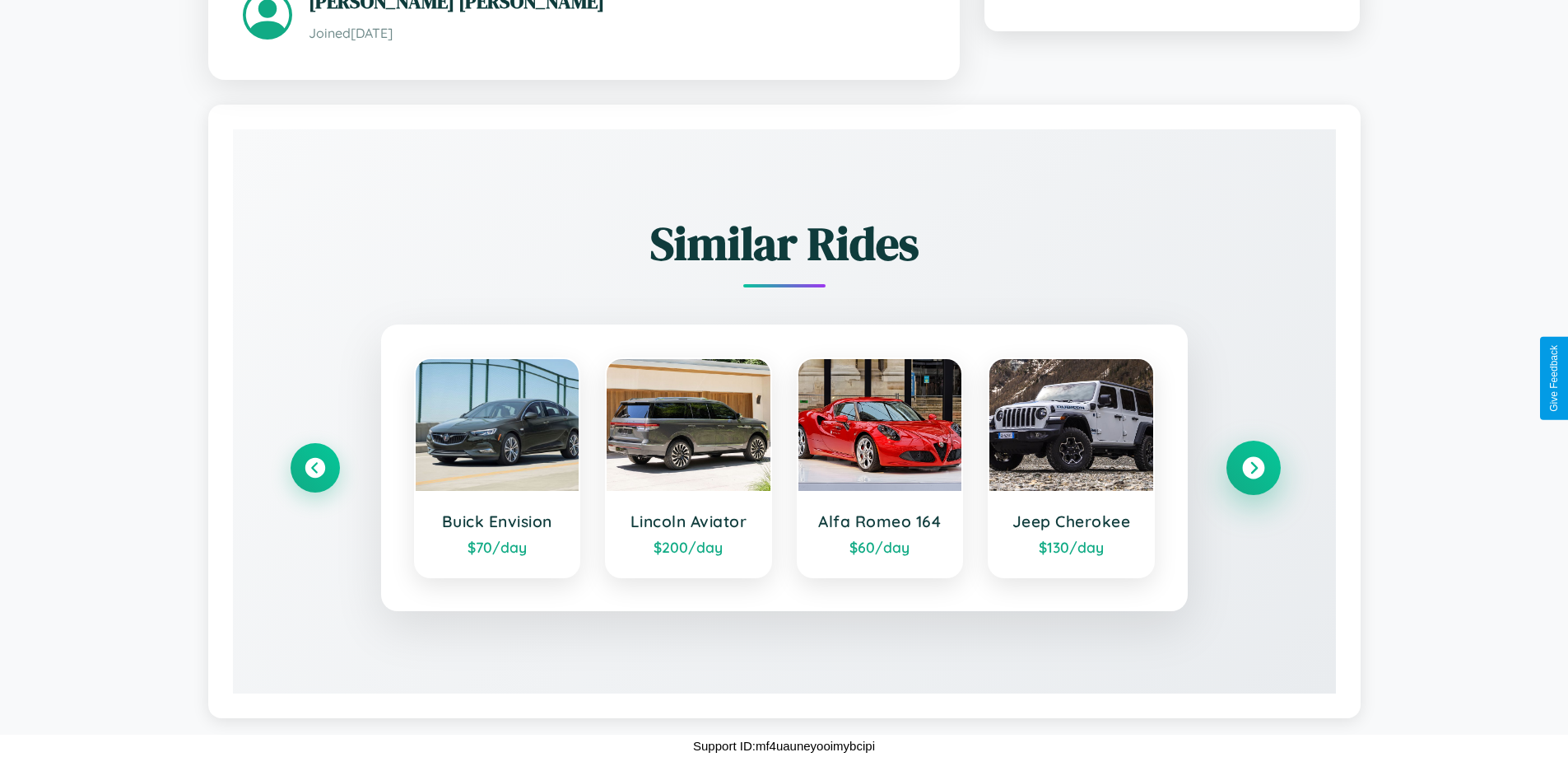
click at [1252, 466] on icon at bounding box center [1252, 467] width 22 height 22
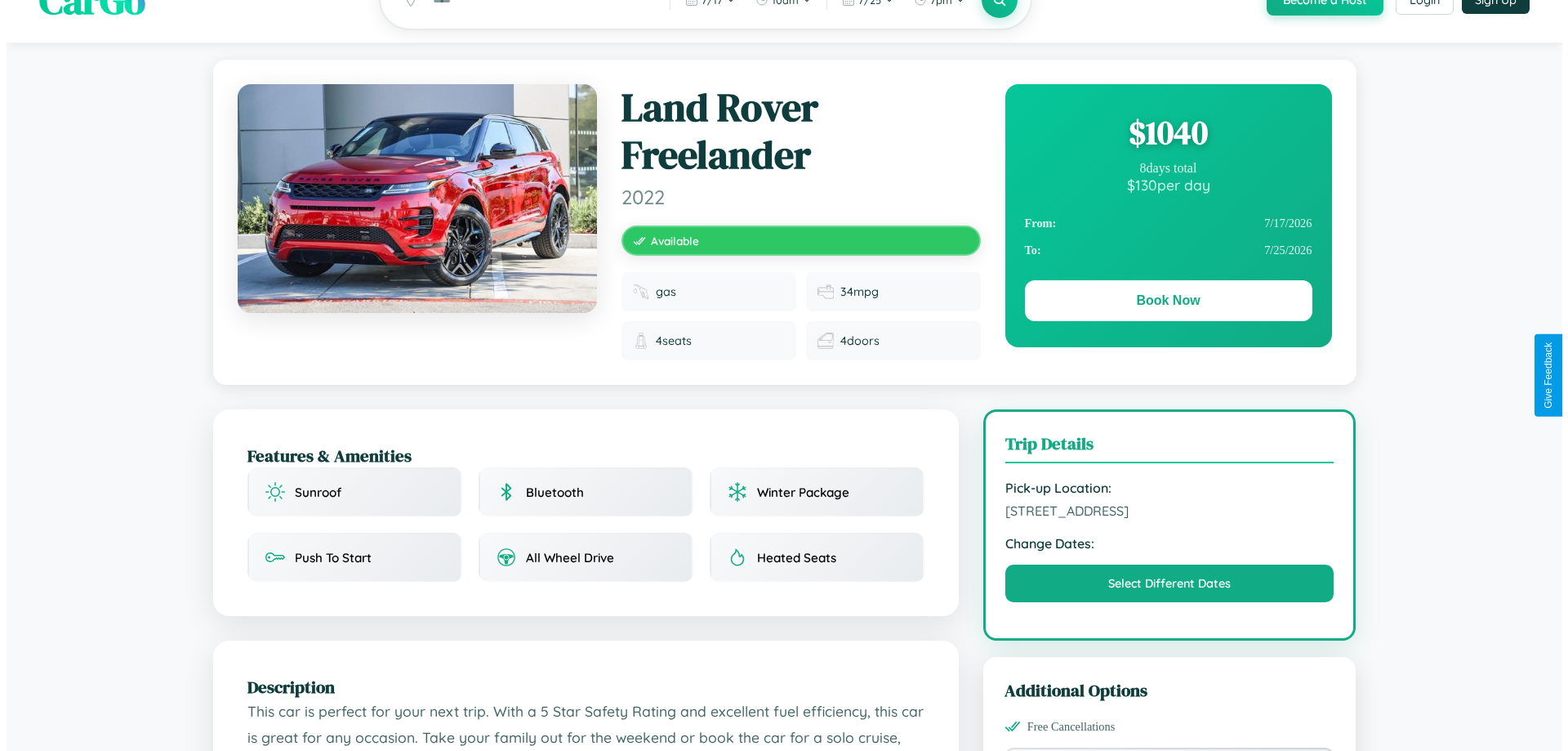
scroll to position [0, 0]
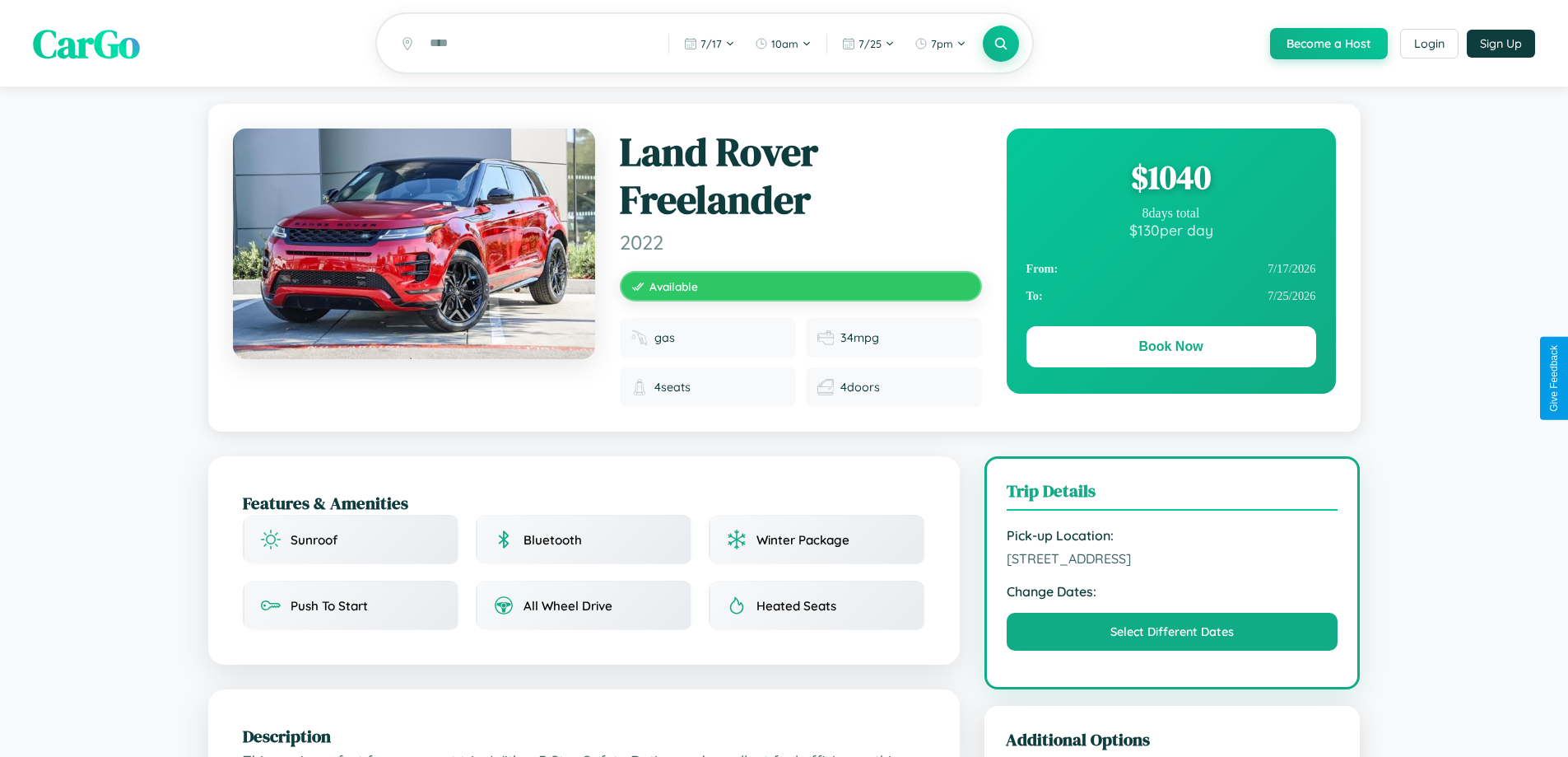
click at [1170, 179] on div "$ 1040" at bounding box center [1171, 178] width 290 height 45
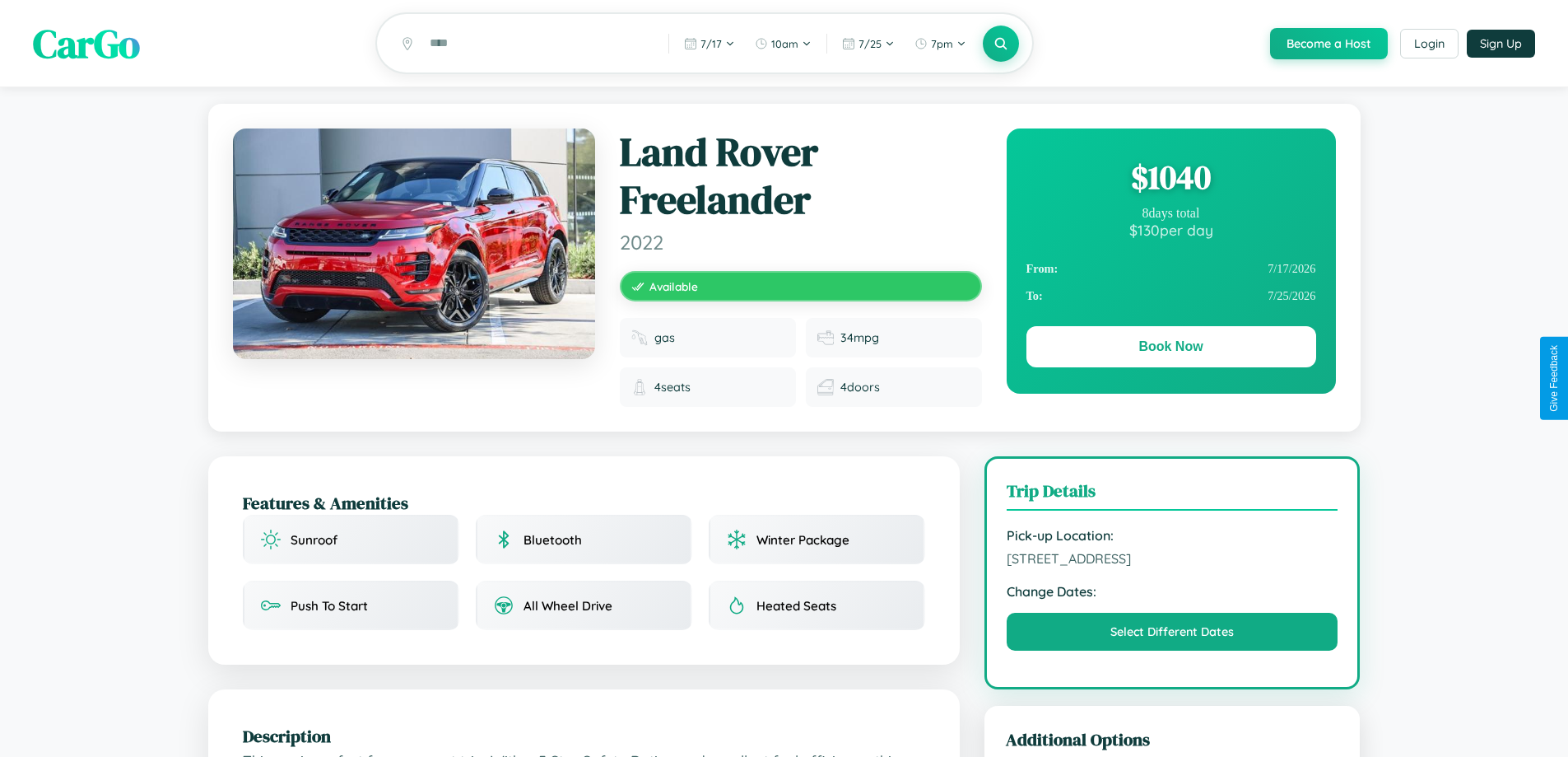
click at [1170, 179] on div "$ 1040" at bounding box center [1171, 178] width 290 height 45
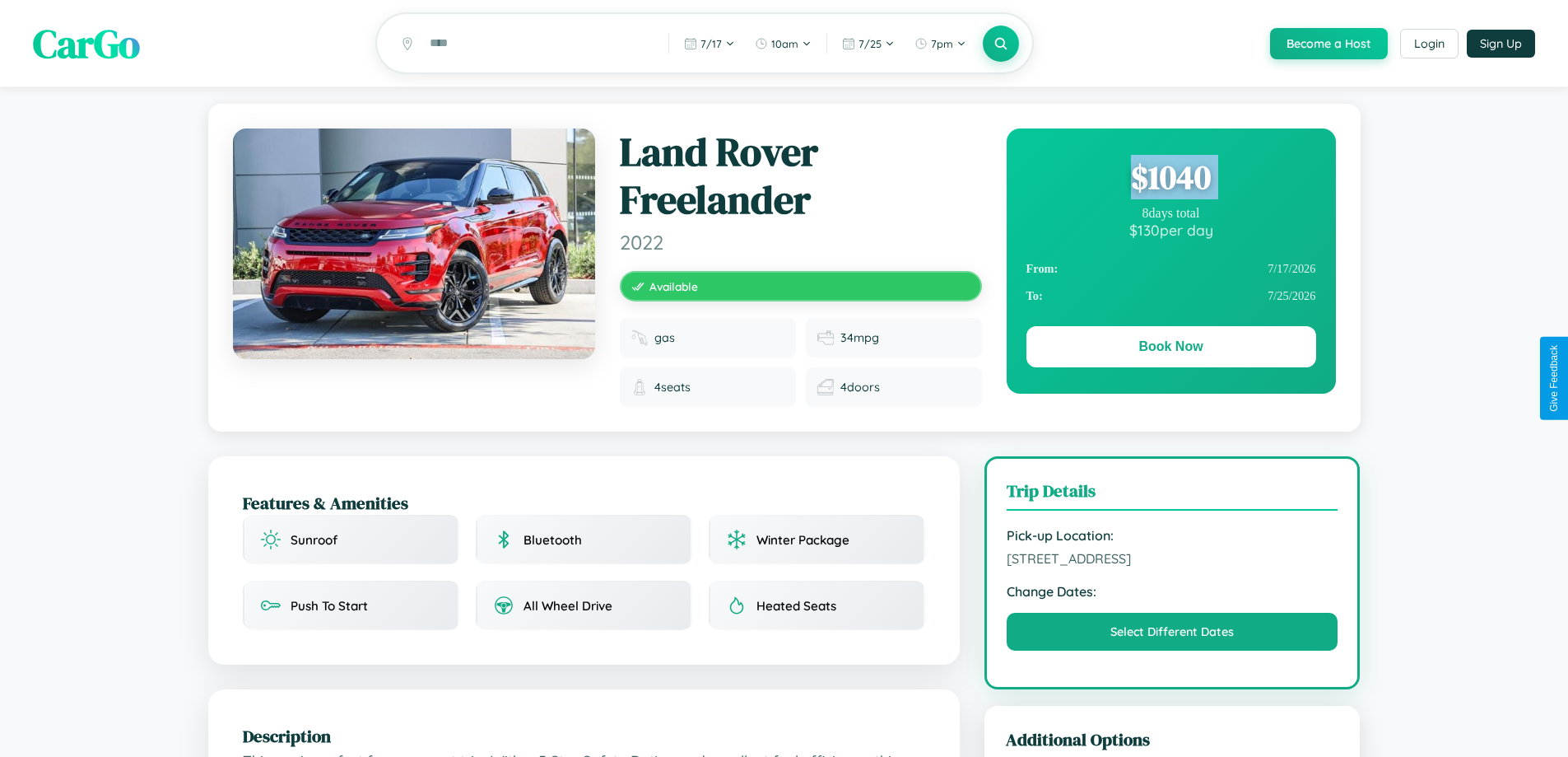
click at [1170, 179] on div "$ 1040" at bounding box center [1171, 178] width 290 height 45
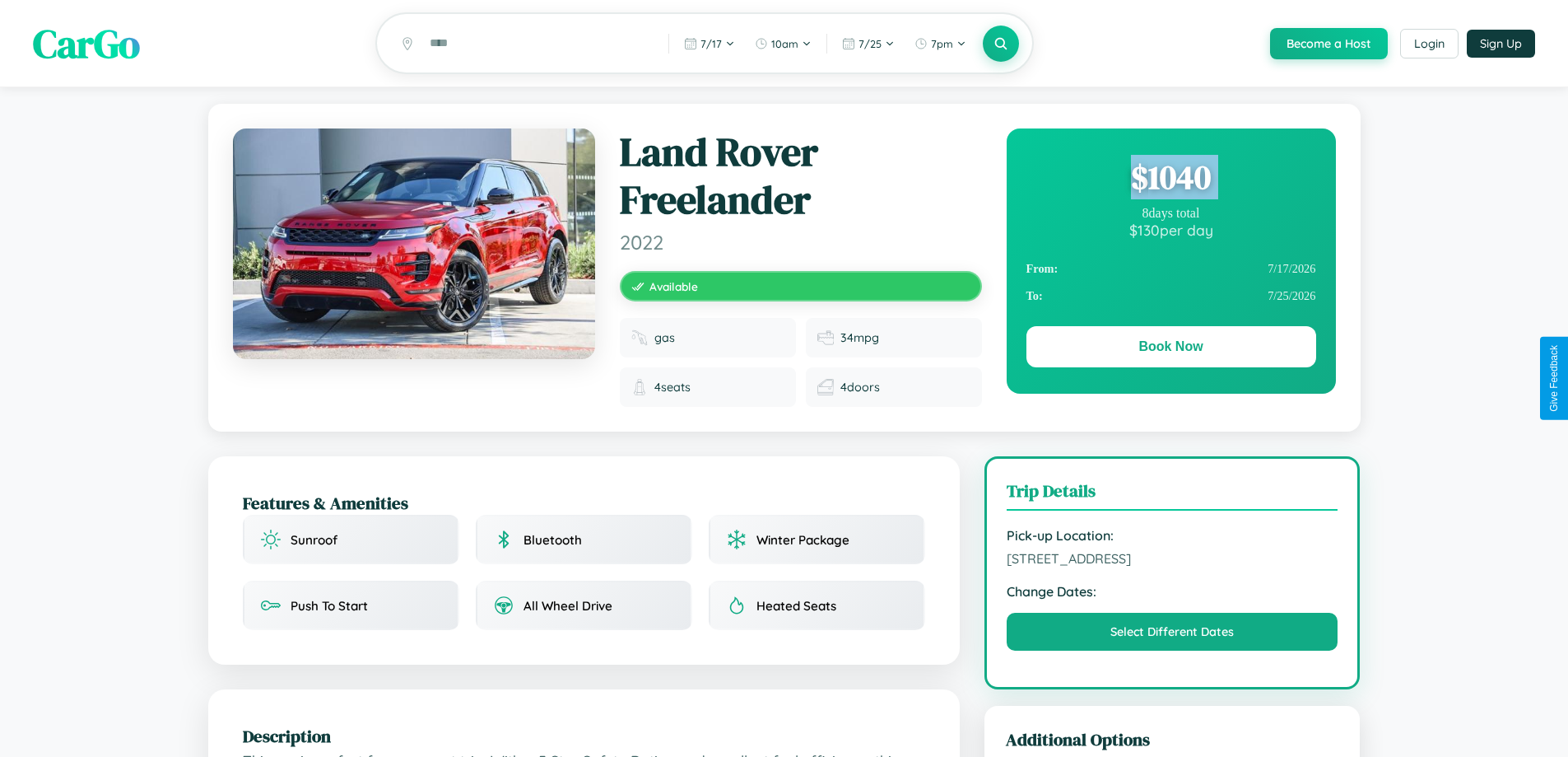
click at [1170, 179] on div "$ 1040" at bounding box center [1171, 178] width 290 height 45
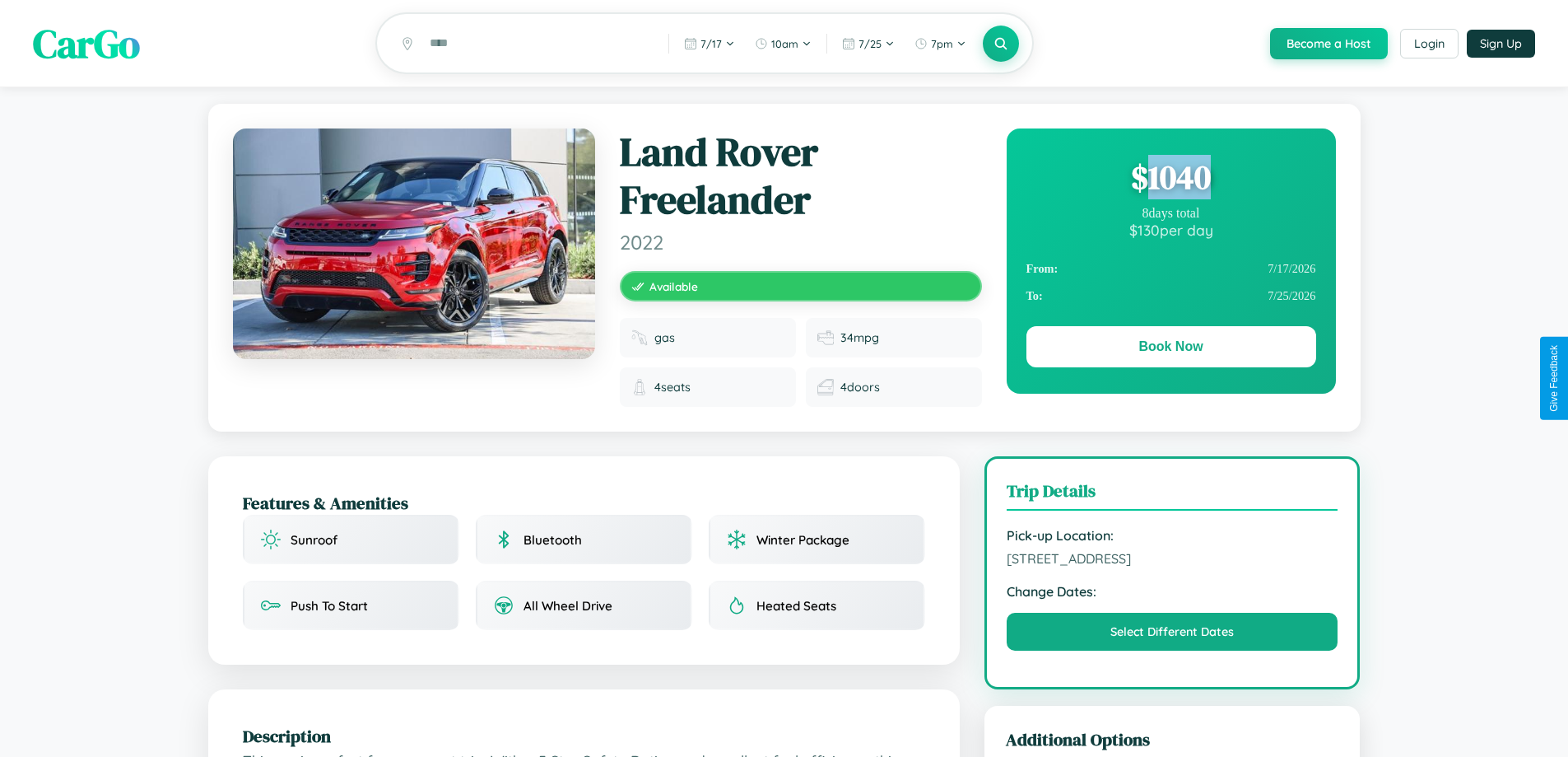
click at [1170, 179] on div "$ 1040" at bounding box center [1171, 178] width 290 height 45
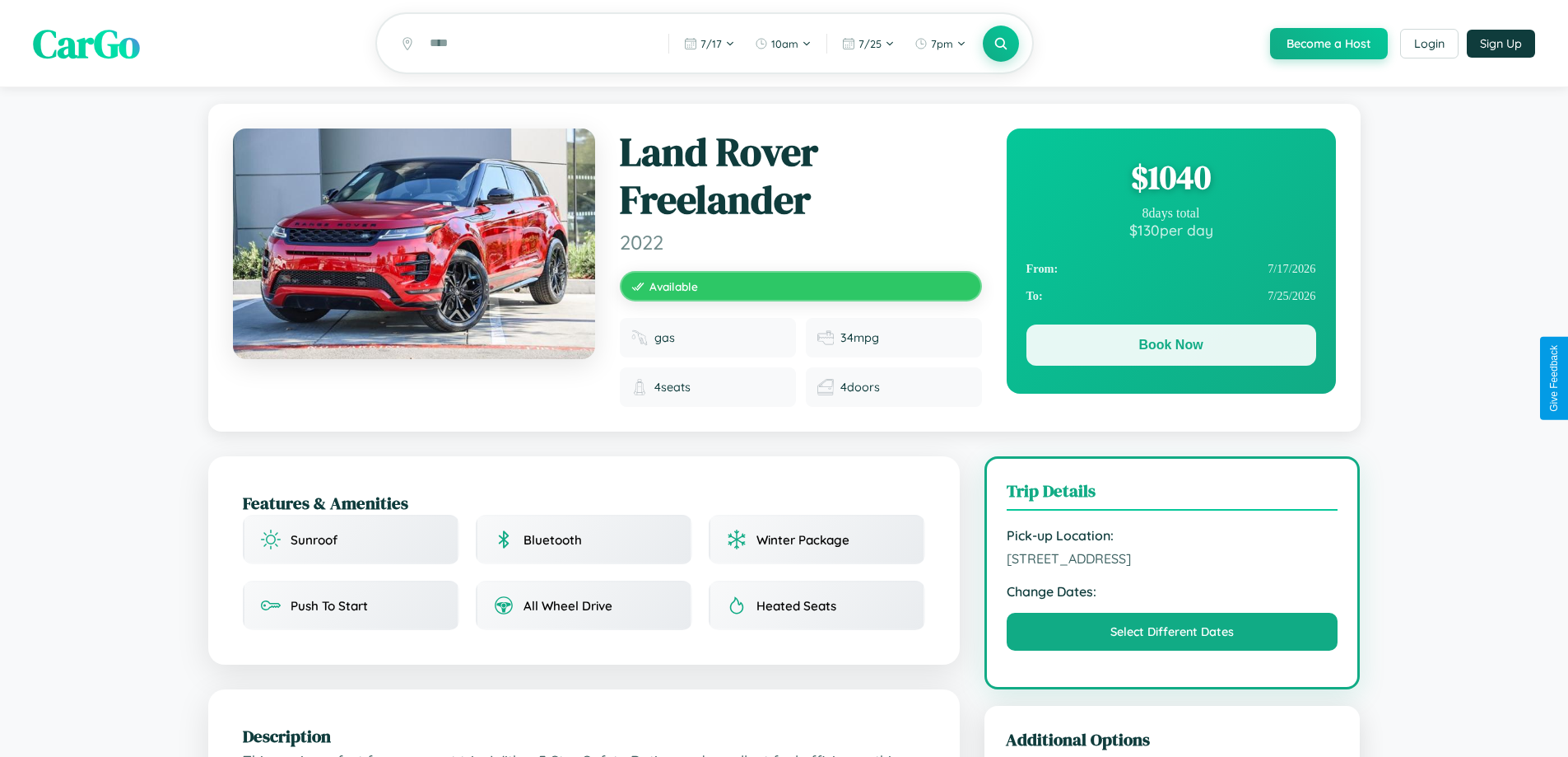
click at [1170, 348] on button "Book Now" at bounding box center [1171, 345] width 290 height 41
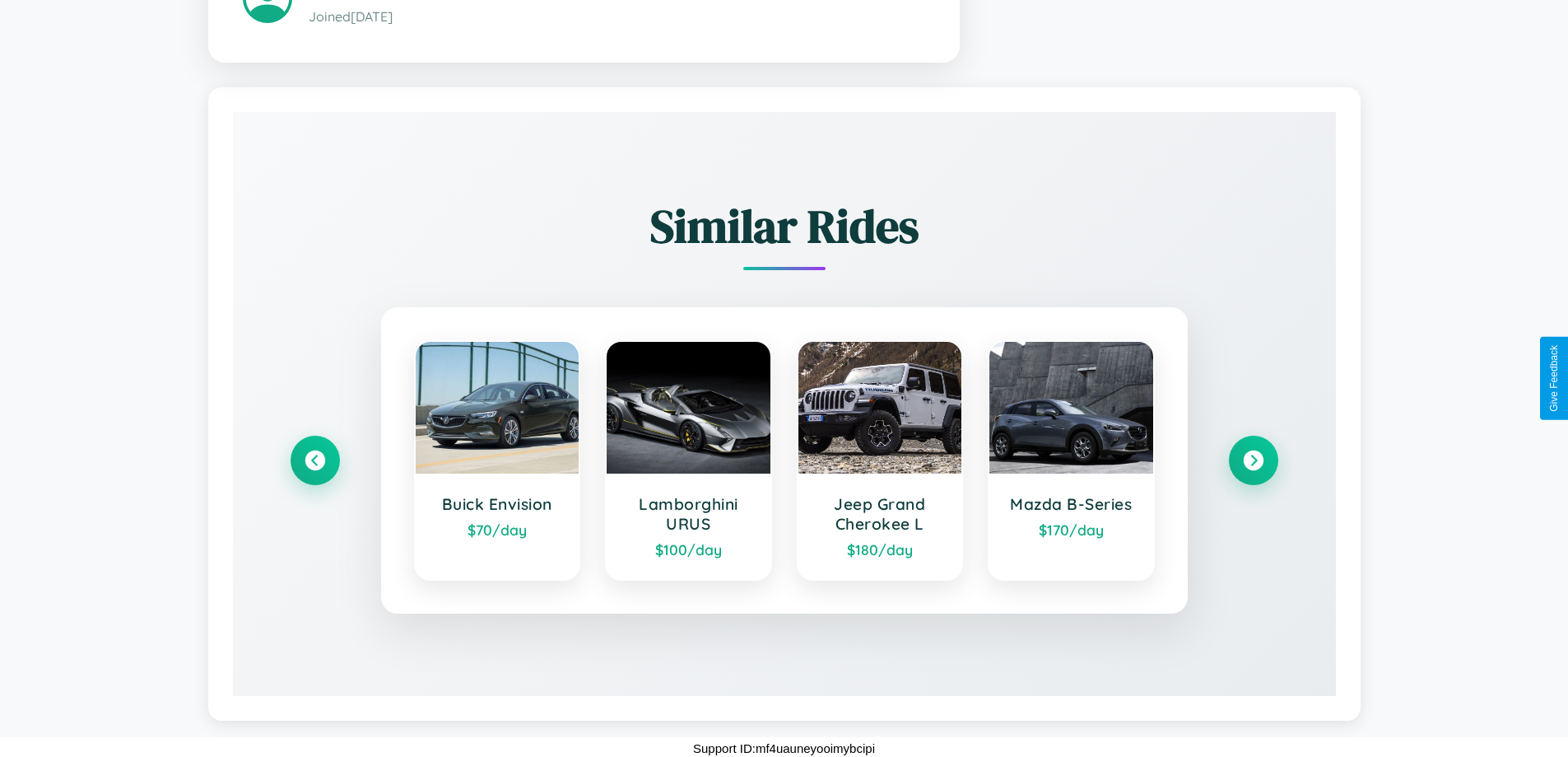
scroll to position [1057, 0]
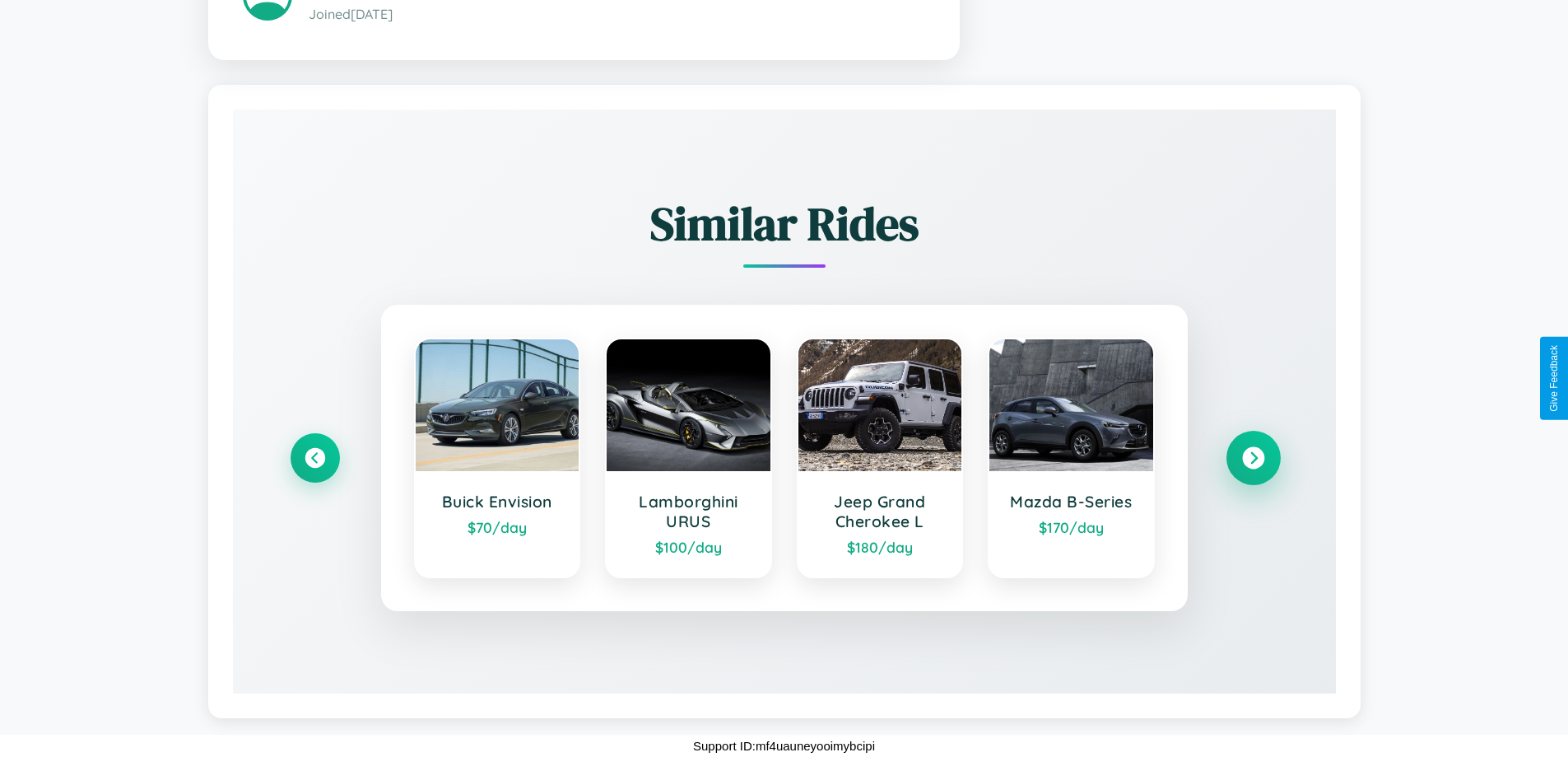
click at [1252, 457] on icon at bounding box center [1252, 457] width 22 height 22
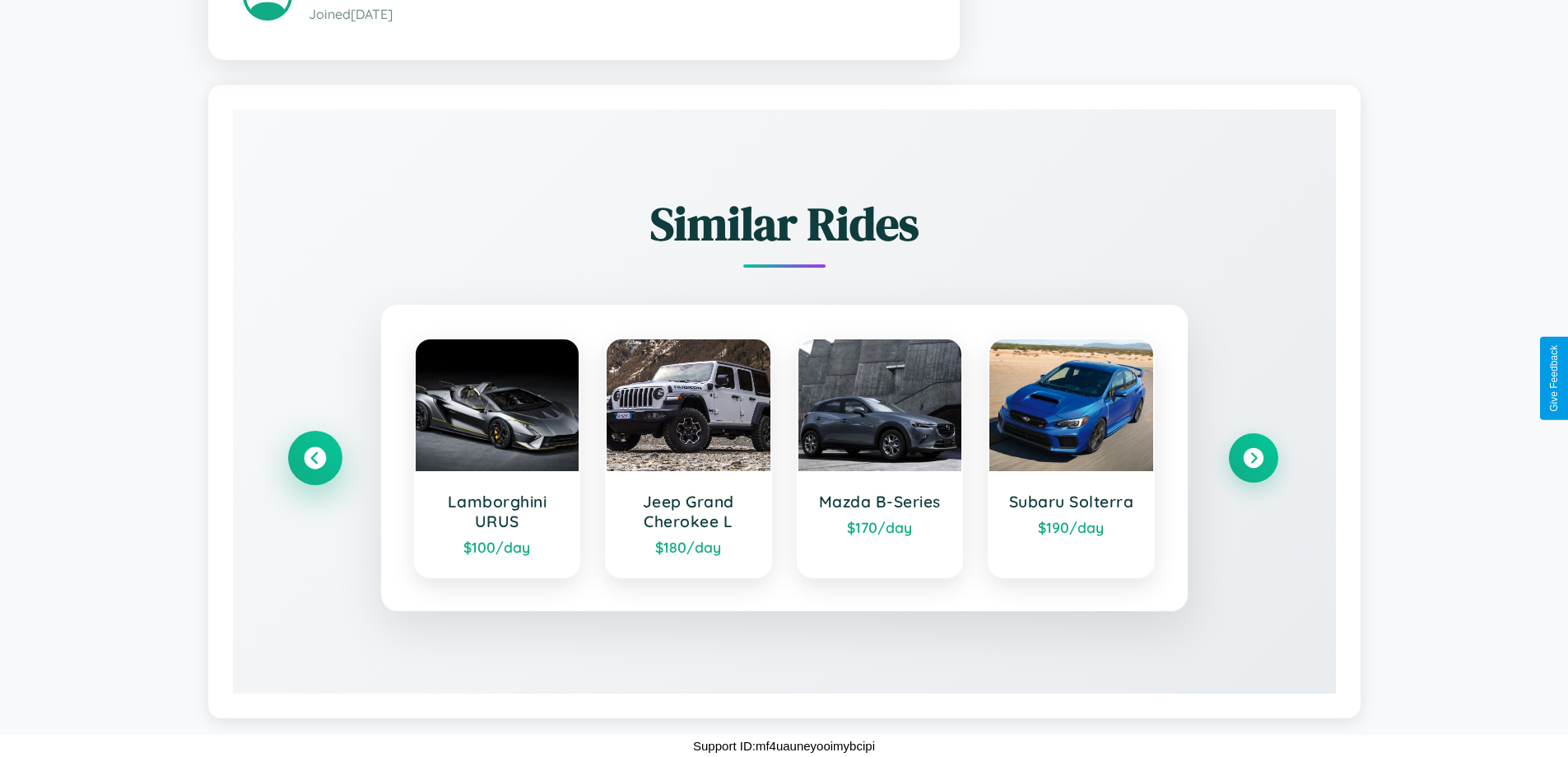
click at [315, 457] on icon at bounding box center [315, 457] width 22 height 22
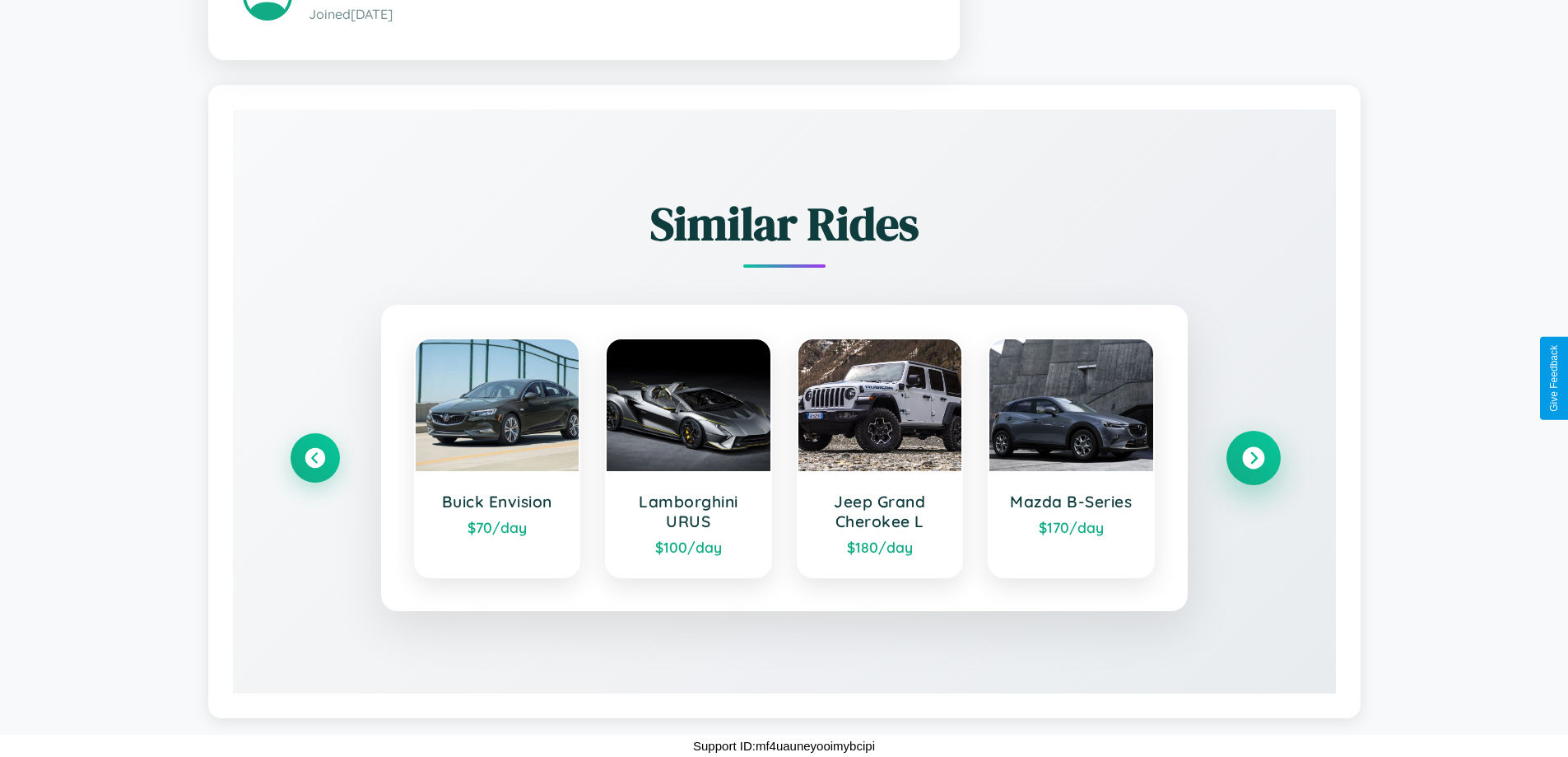
click at [1252, 457] on icon at bounding box center [1252, 457] width 22 height 22
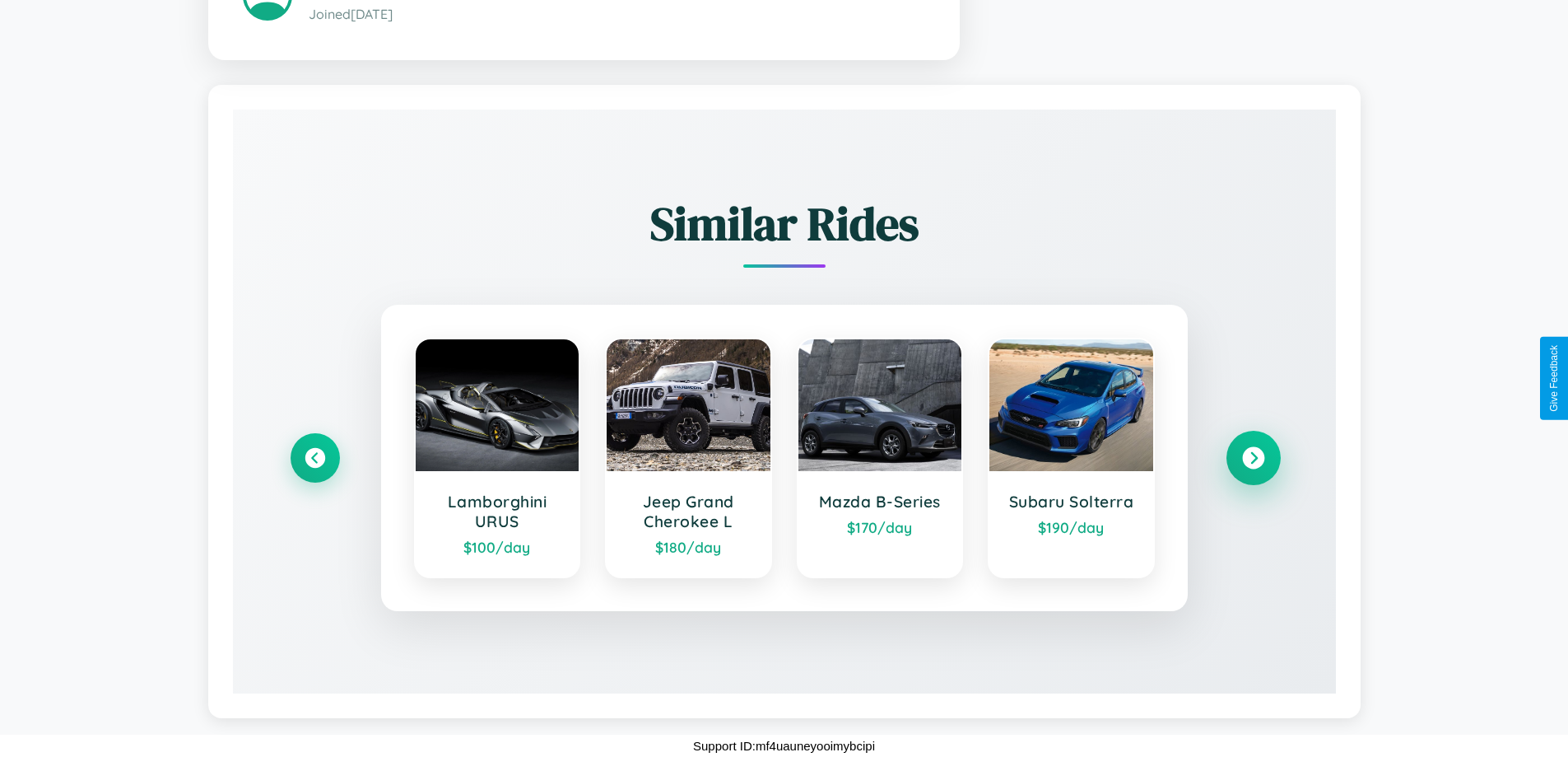
click at [1252, 457] on icon at bounding box center [1252, 457] width 22 height 22
